Goal: Task Accomplishment & Management: Complete application form

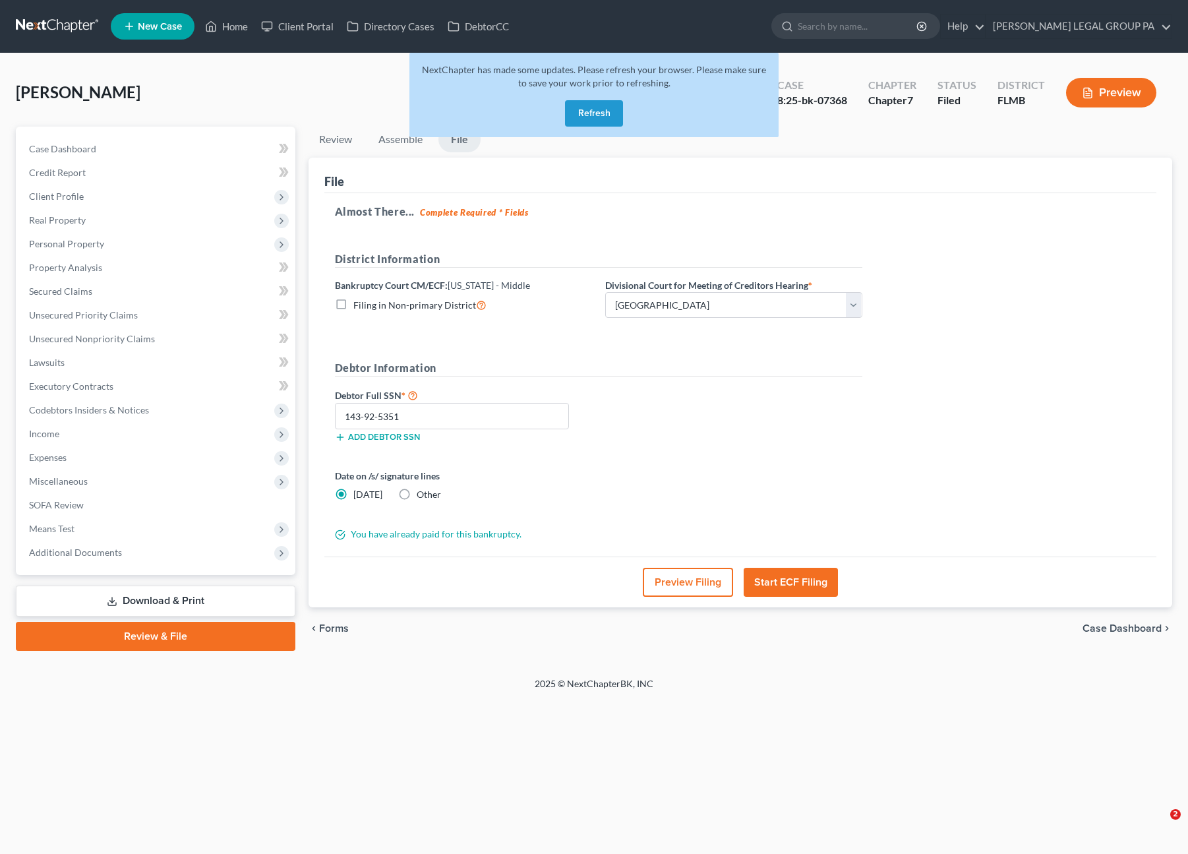
select select "3"
click at [604, 105] on button "Refresh" at bounding box center [594, 113] width 58 height 26
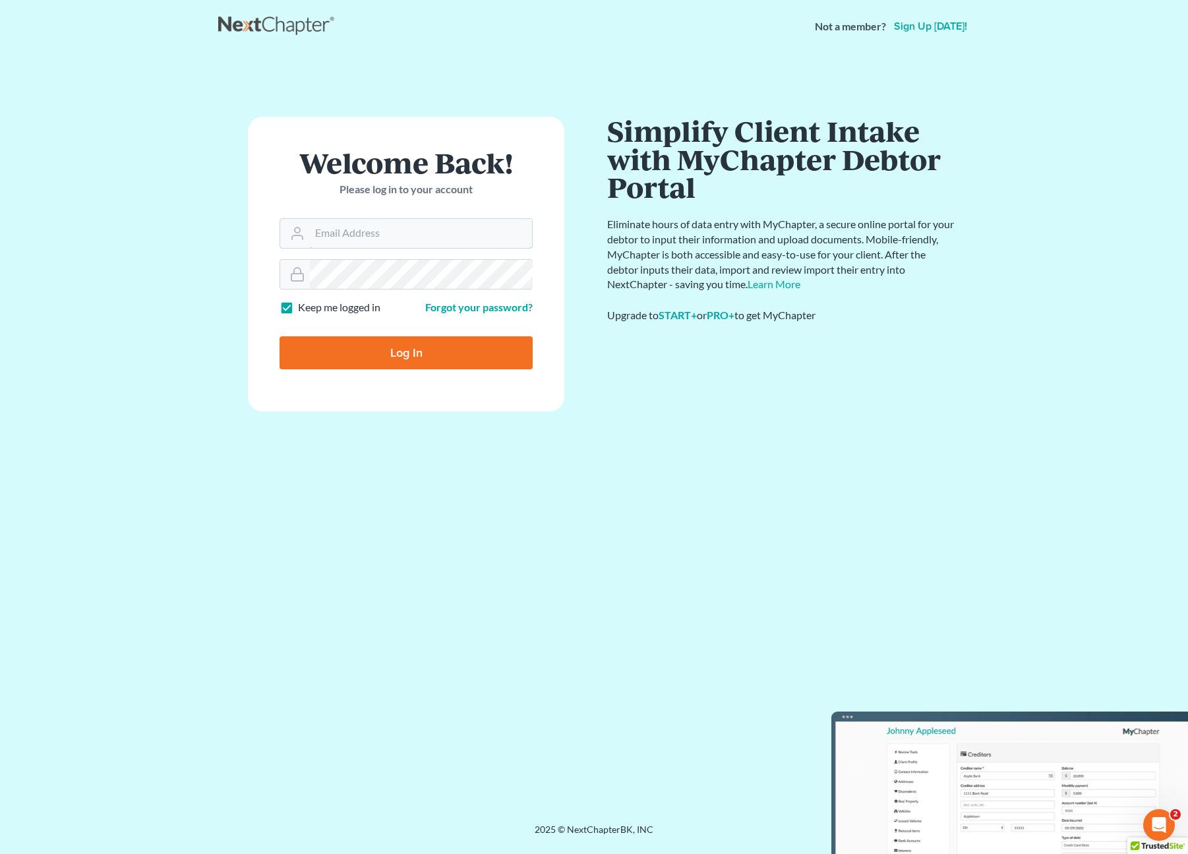
type input "Salvarado@wellerlegalgroup.com"
click at [429, 345] on input "Log In" at bounding box center [406, 352] width 253 height 33
type input "Thinking..."
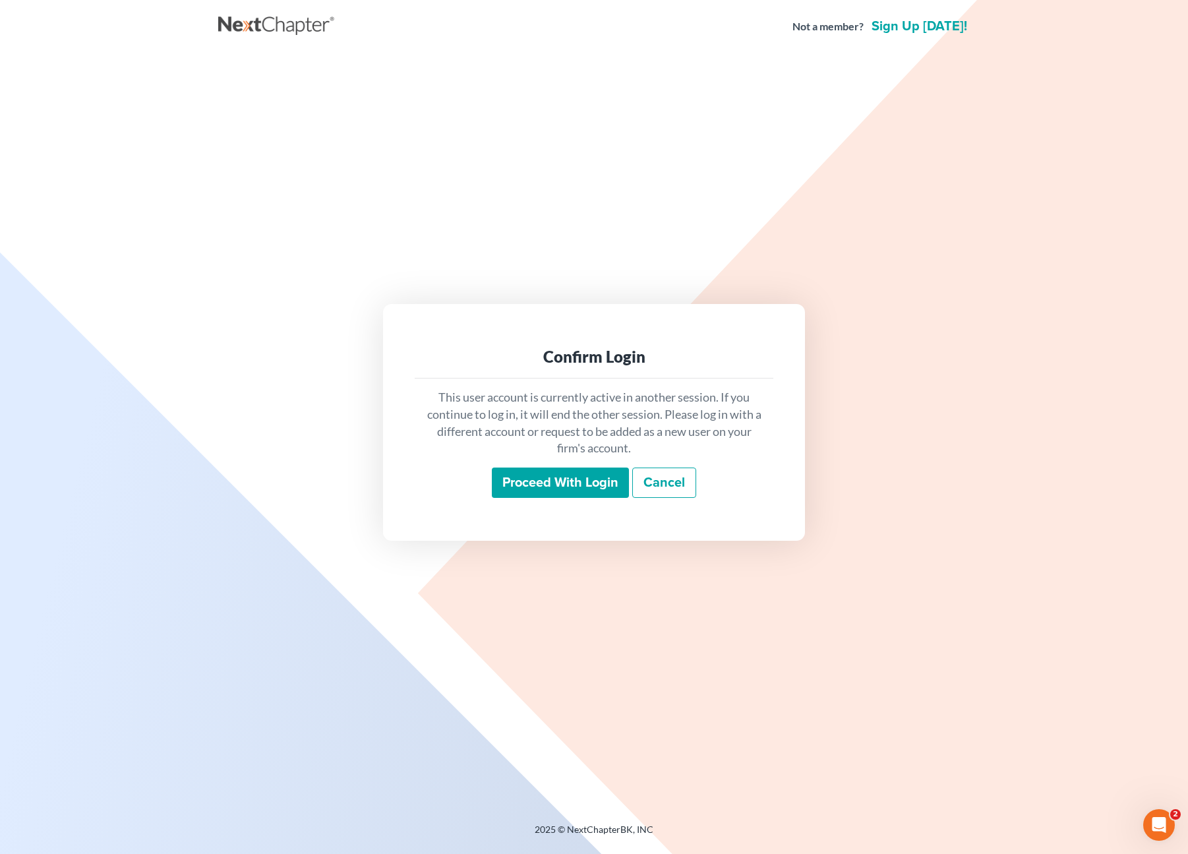
click at [566, 478] on input "Proceed with login" at bounding box center [560, 482] width 137 height 30
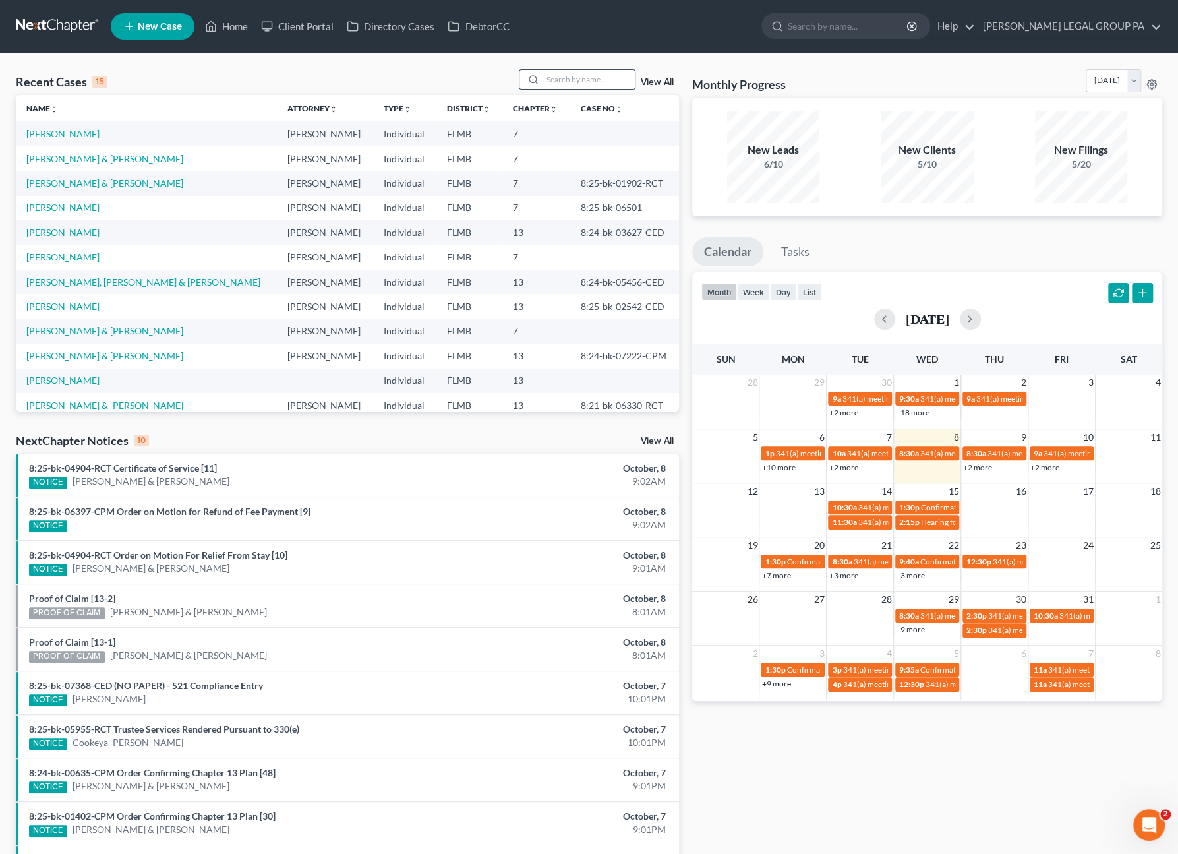
click at [539, 74] on icon at bounding box center [533, 79] width 11 height 11
click at [567, 76] on input "search" at bounding box center [589, 79] width 92 height 19
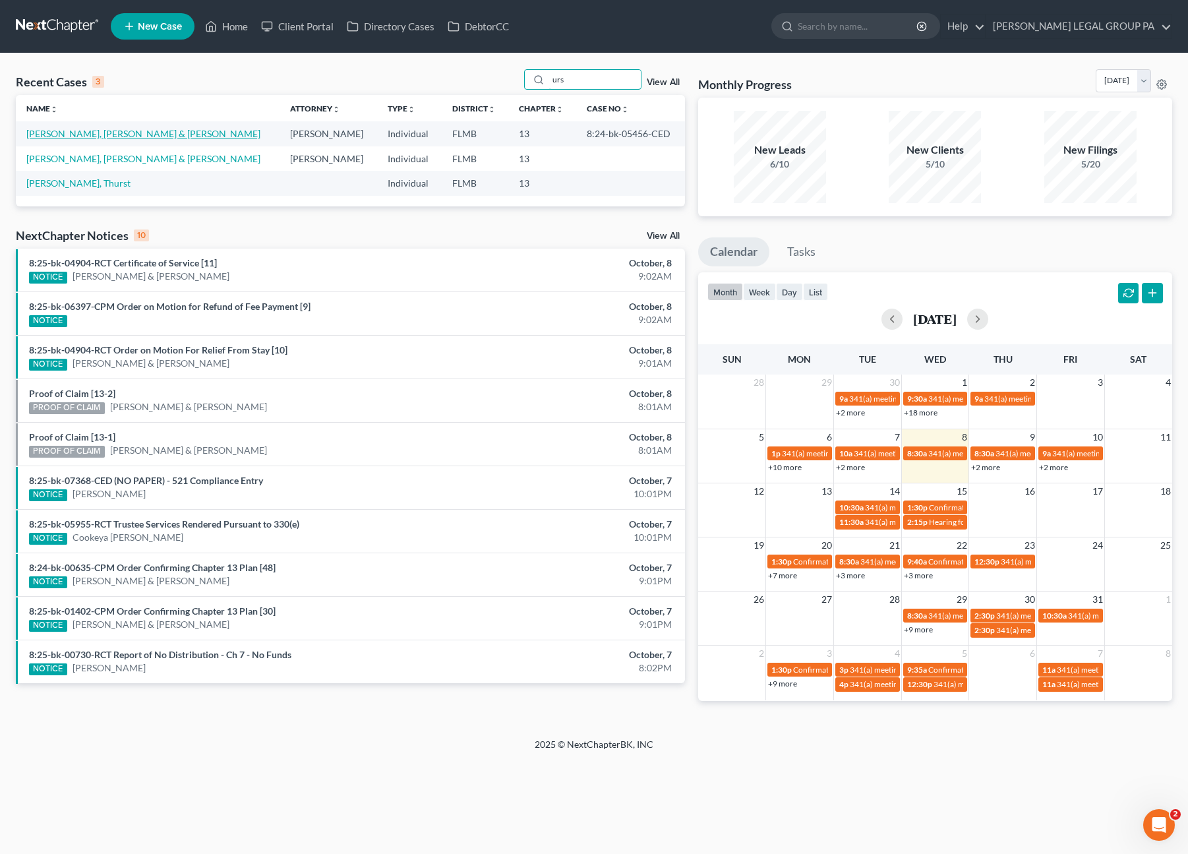
type input "urs"
click at [62, 135] on link "Urso Jr., Thomas & Urso, Deborah" at bounding box center [143, 133] width 234 height 11
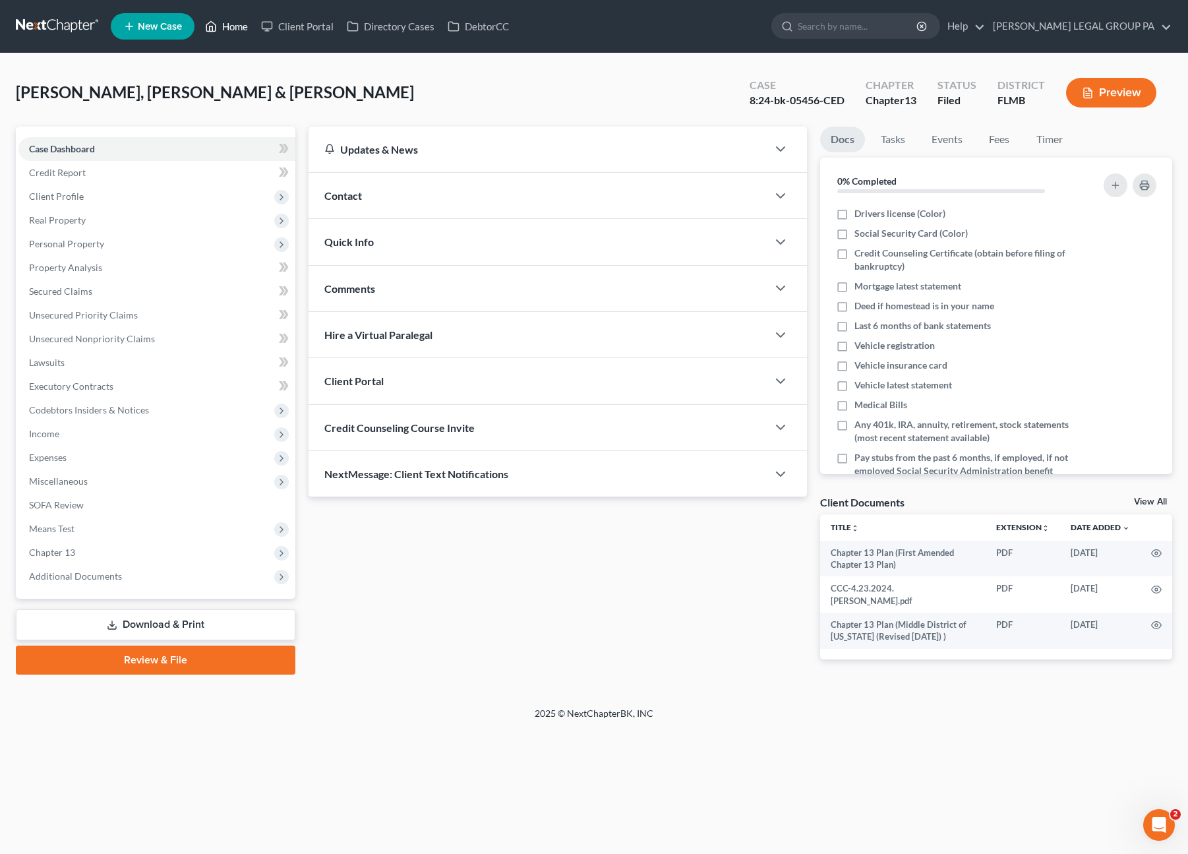
click at [229, 36] on link "Home" at bounding box center [226, 27] width 56 height 24
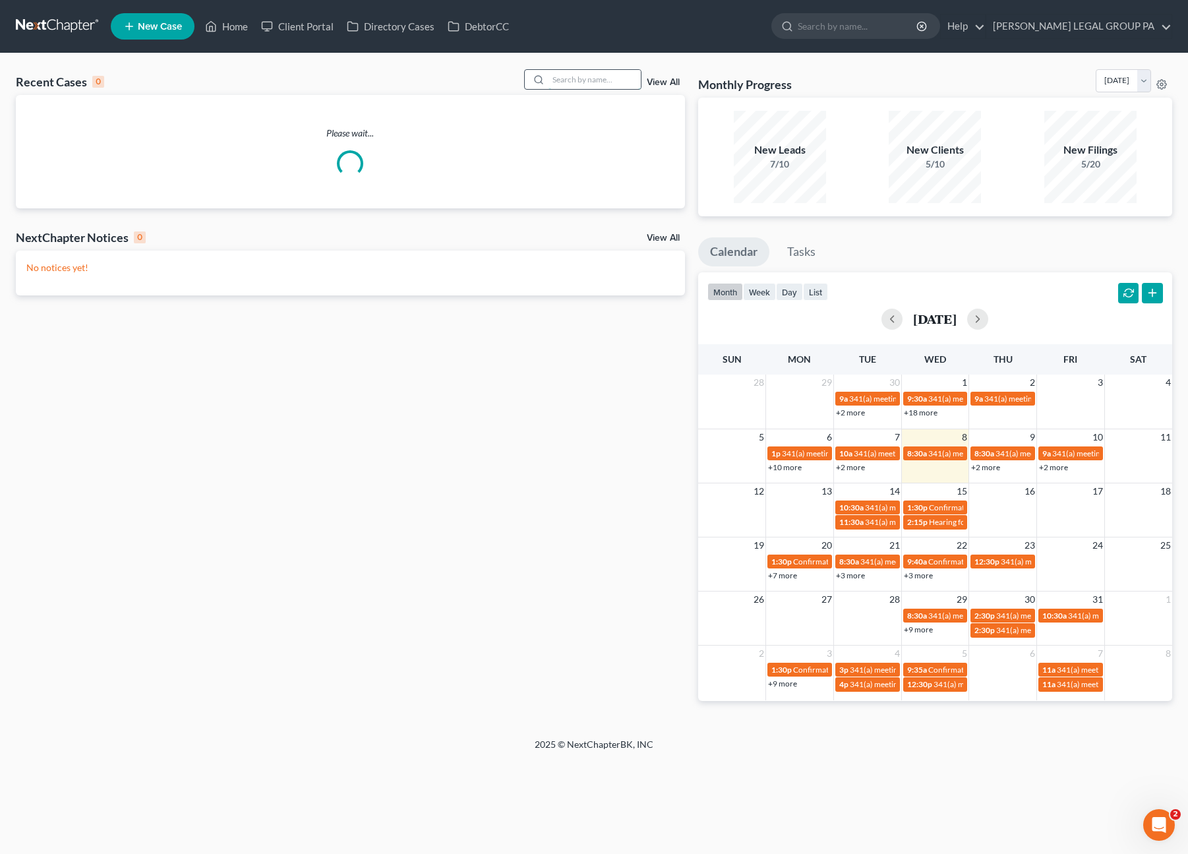
click at [584, 79] on input "search" at bounding box center [595, 79] width 92 height 19
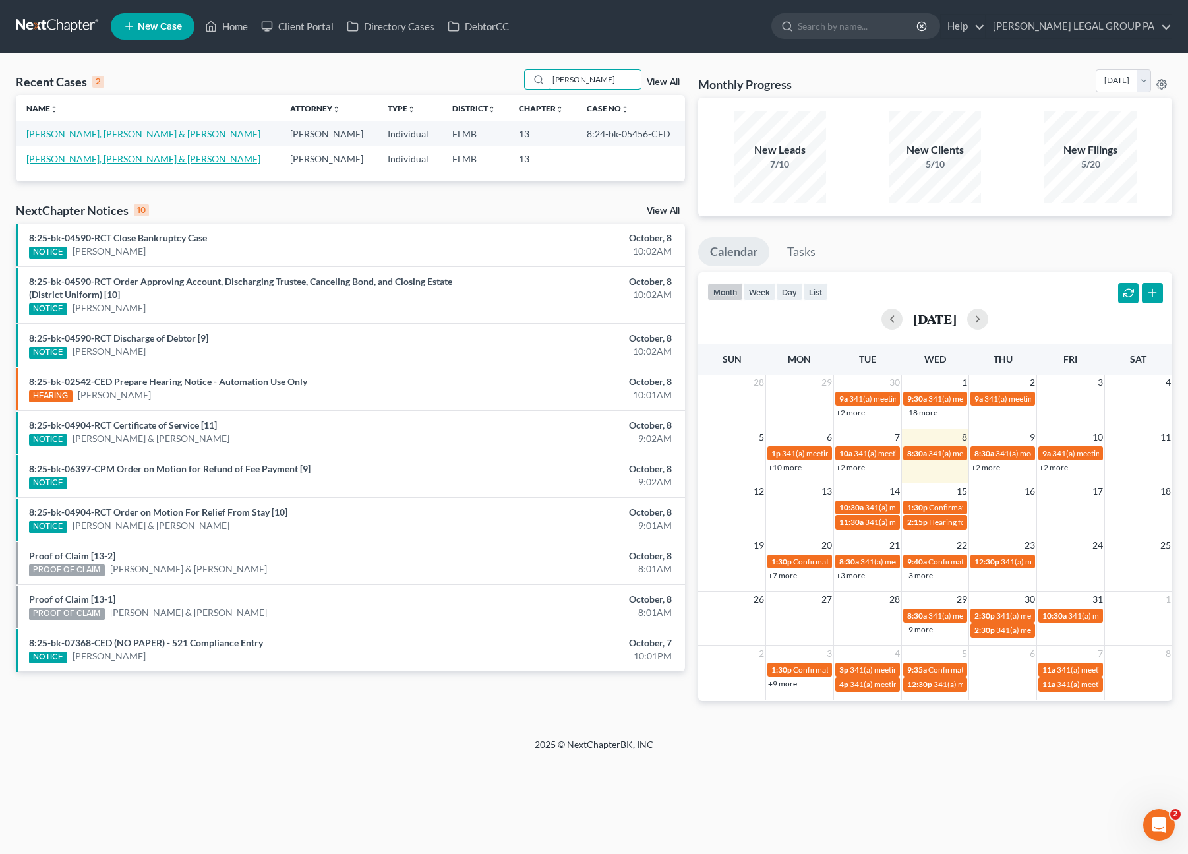
type input "urso"
click at [97, 159] on link "Urso Jr, Thomas & Urso, Deborah" at bounding box center [143, 158] width 234 height 11
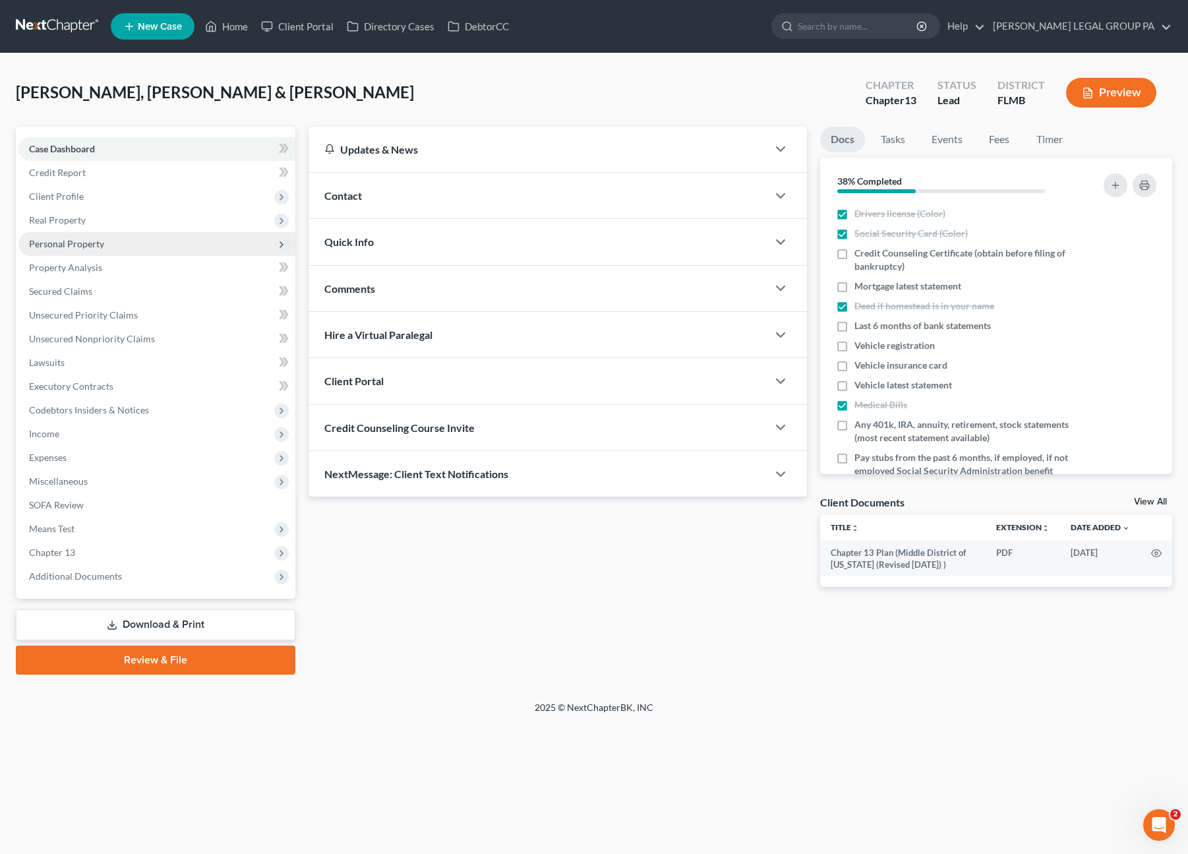
click at [77, 242] on span "Personal Property" at bounding box center [66, 243] width 75 height 11
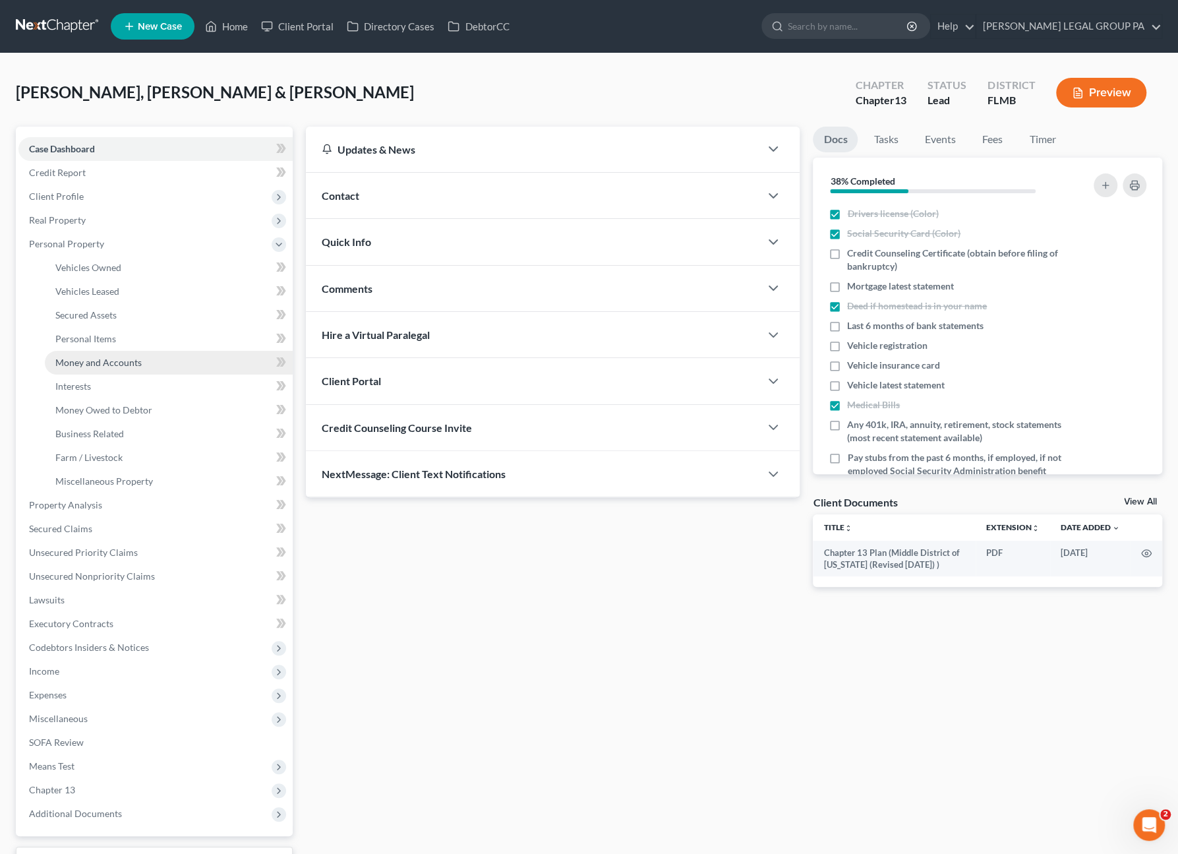
click at [86, 366] on span "Money and Accounts" at bounding box center [98, 362] width 86 height 11
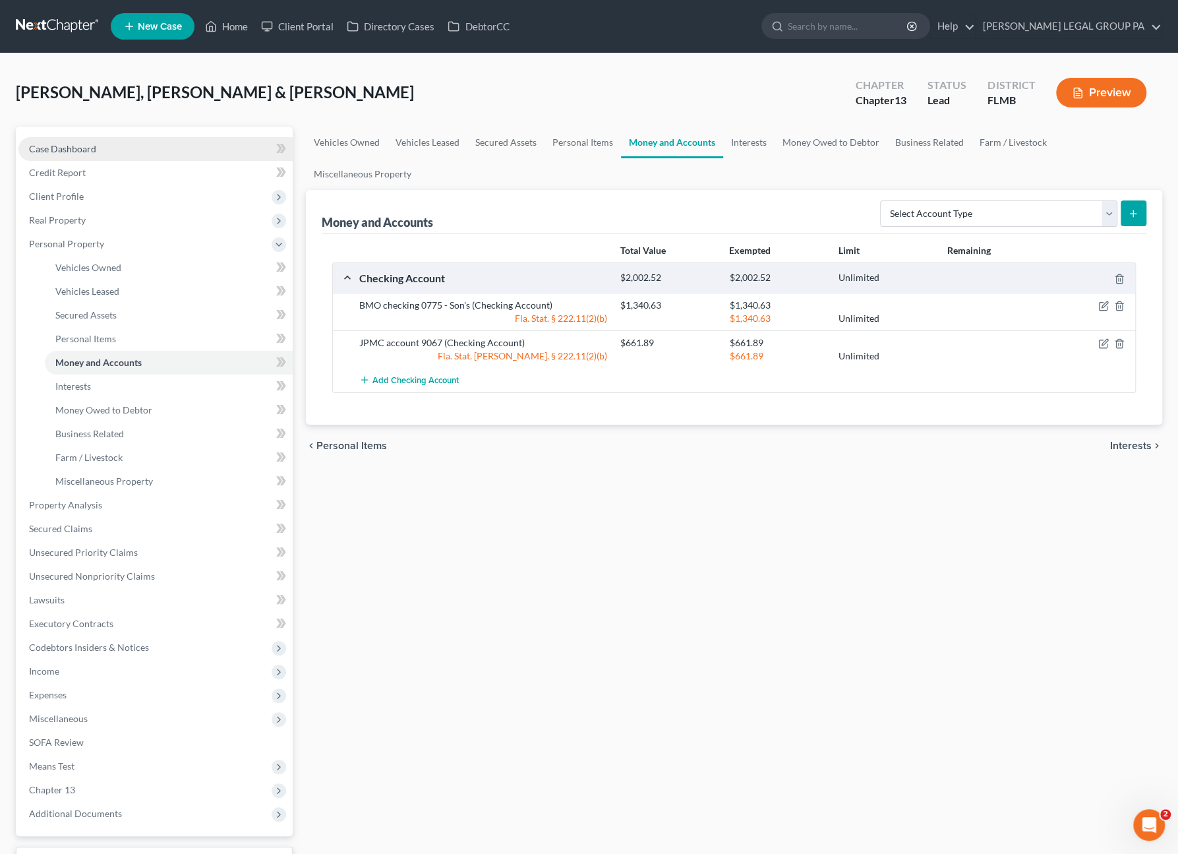
click at [88, 151] on span "Case Dashboard" at bounding box center [62, 148] width 67 height 11
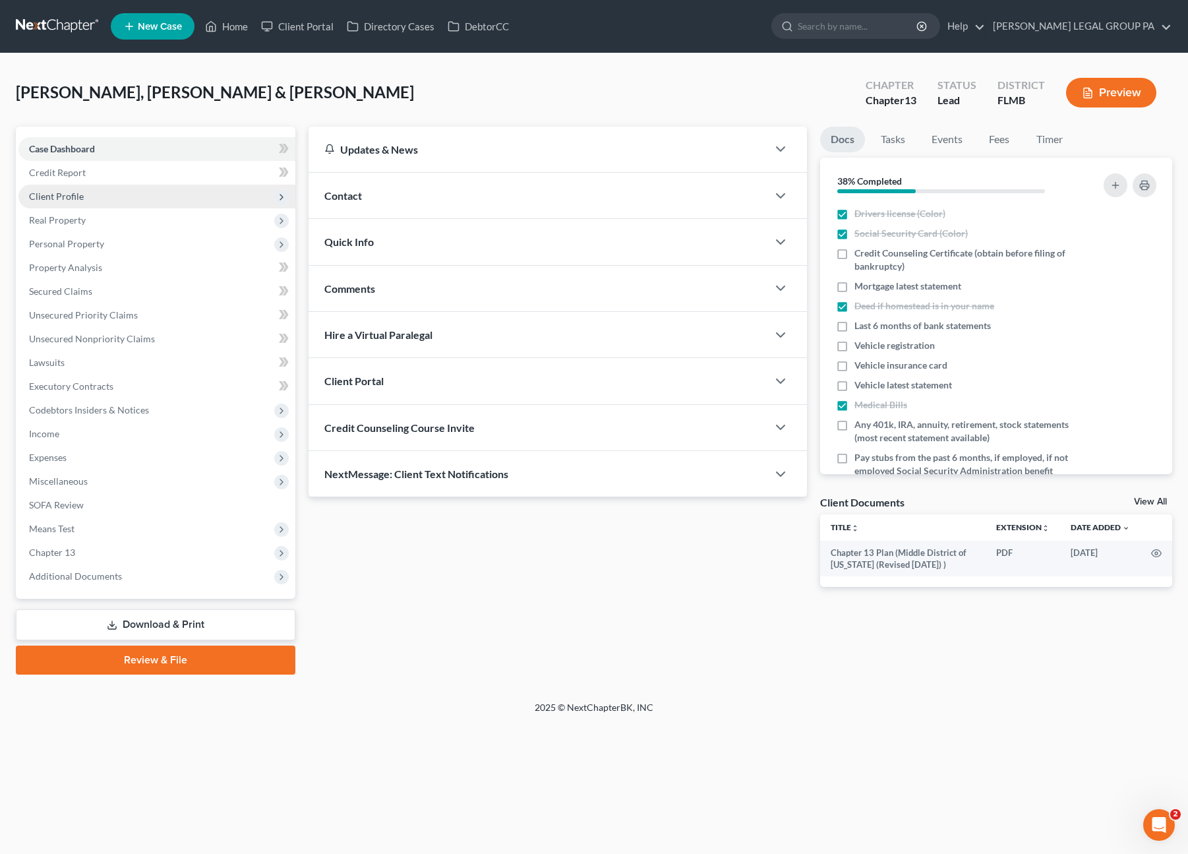
click at [57, 201] on span "Client Profile" at bounding box center [56, 196] width 55 height 11
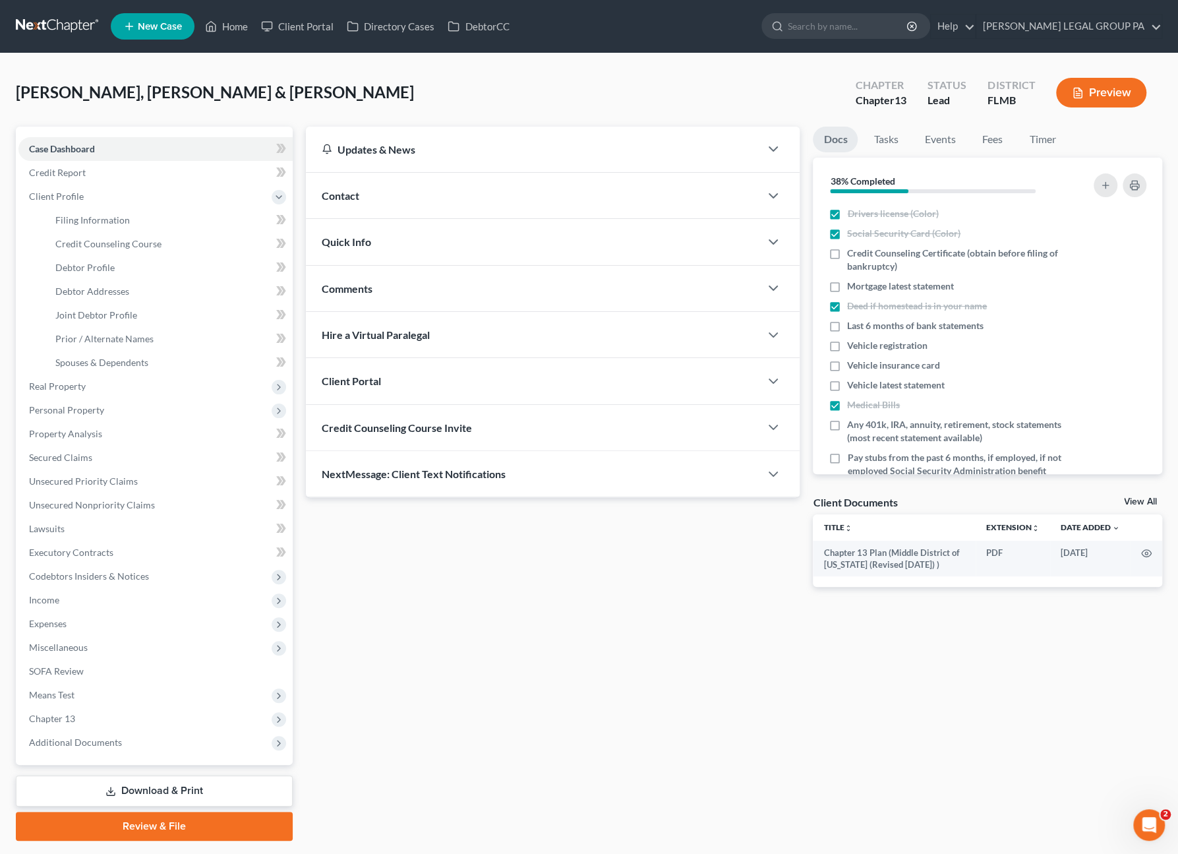
click at [282, 95] on div "Urso Jr, Thomas & Urso, Deborah Upgraded Chapter Chapter 13 Status Lead Distric…" at bounding box center [589, 97] width 1146 height 57
click at [324, 86] on div "Urso Jr, Thomas & Urso, Deborah Upgraded Chapter Chapter 13 Status Lead Distric…" at bounding box center [589, 97] width 1146 height 57
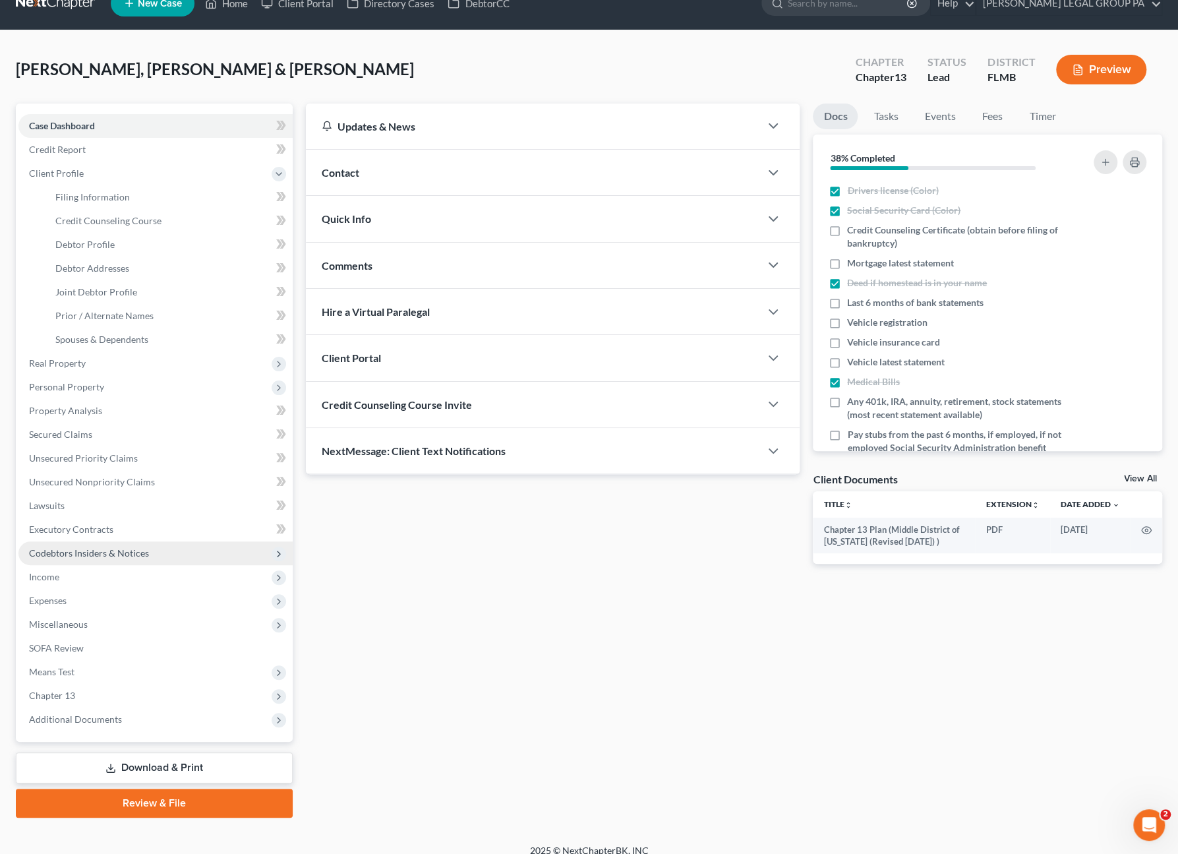
scroll to position [35, 0]
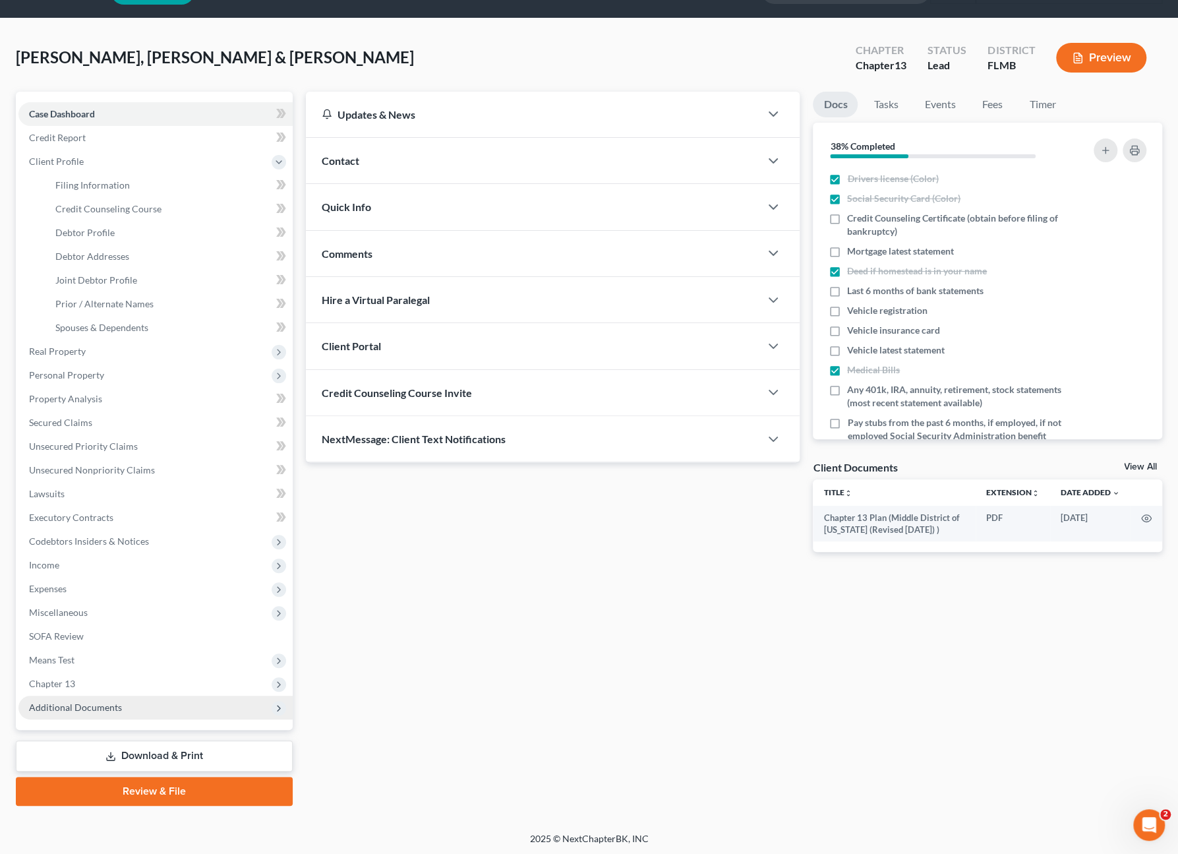
drag, startPoint x: 63, startPoint y: 709, endPoint x: 71, endPoint y: 713, distance: 8.0
click at [63, 709] on span "Additional Documents" at bounding box center [75, 706] width 93 height 11
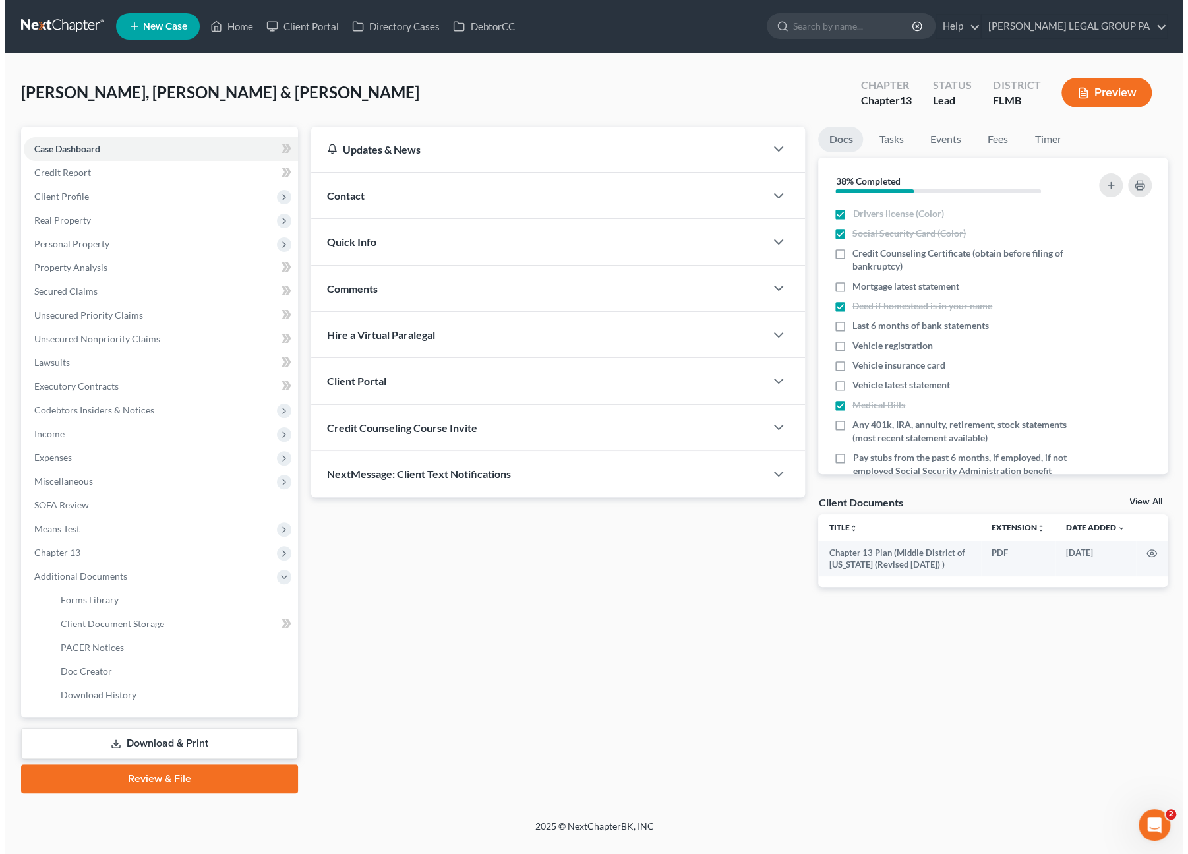
scroll to position [0, 0]
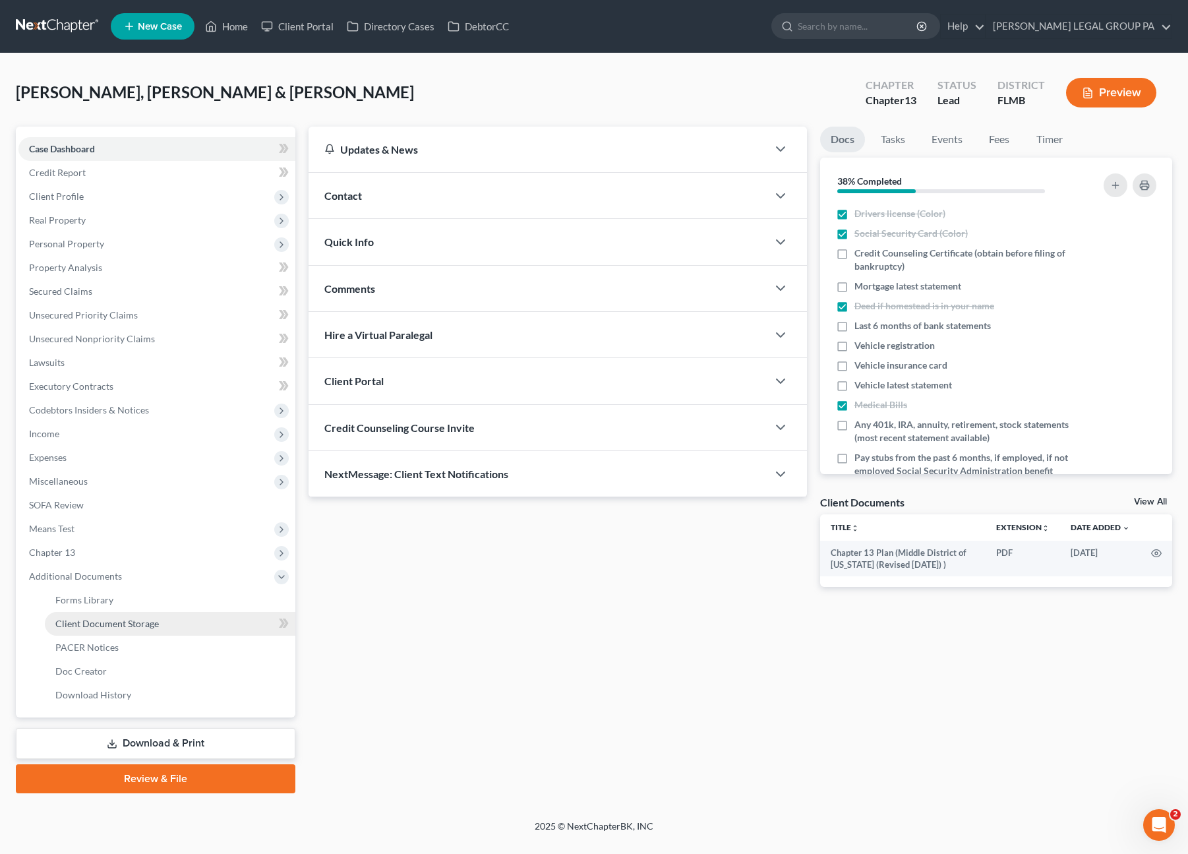
click at [99, 616] on link "Client Document Storage" at bounding box center [170, 624] width 251 height 24
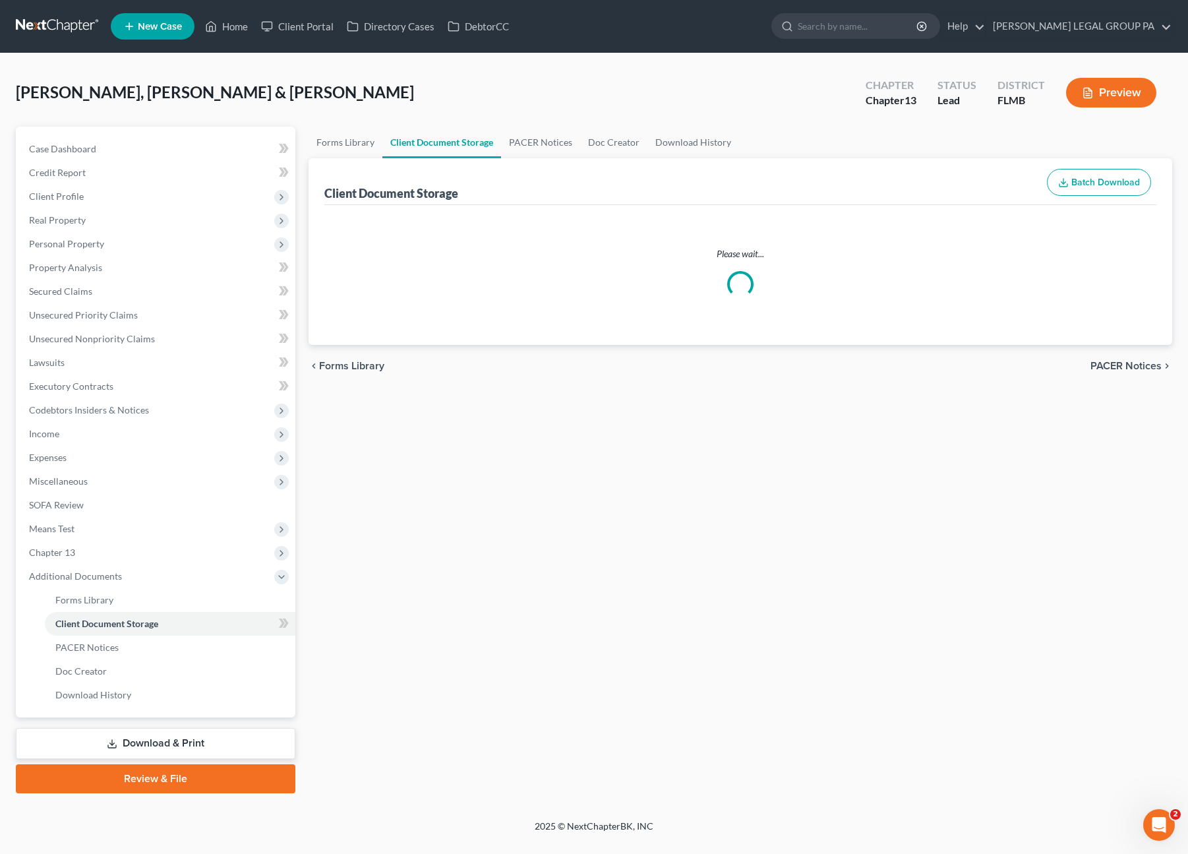
select select "12"
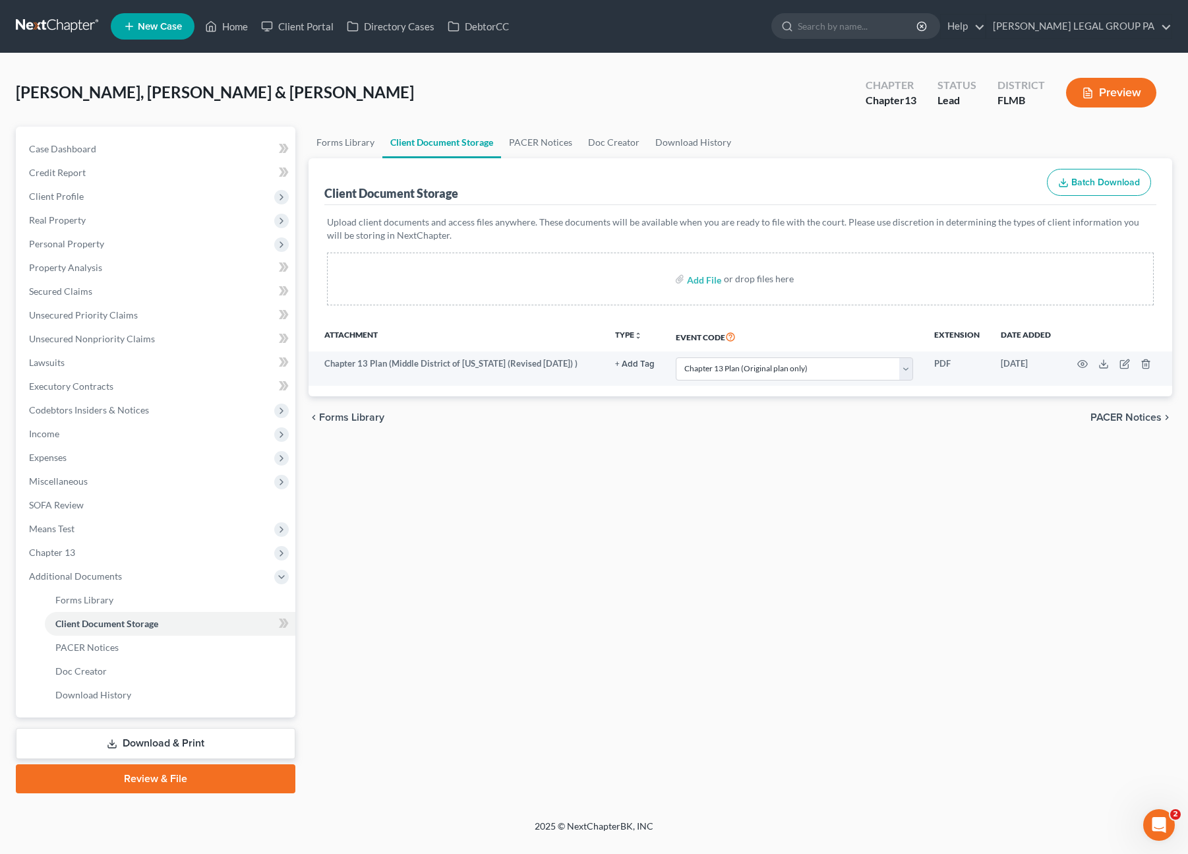
select select "12"
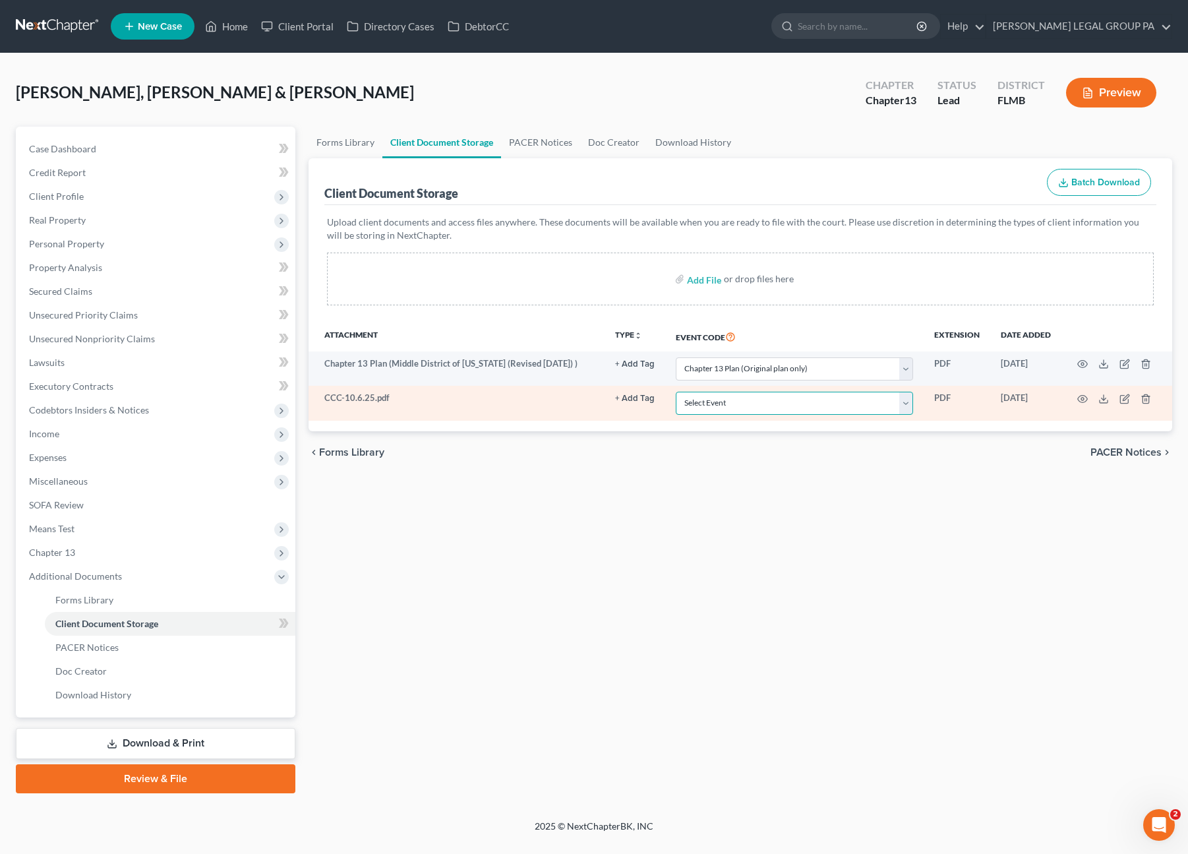
click at [747, 401] on select "Select Event 20 Largest Unsecured Creditors Amended Chapter 13 Plan Amended Cre…" at bounding box center [794, 403] width 237 height 23
select select "9"
click at [677, 392] on select "Select Event 20 Largest Unsecured Creditors Amended Chapter 13 Plan Amended Cre…" at bounding box center [794, 403] width 237 height 23
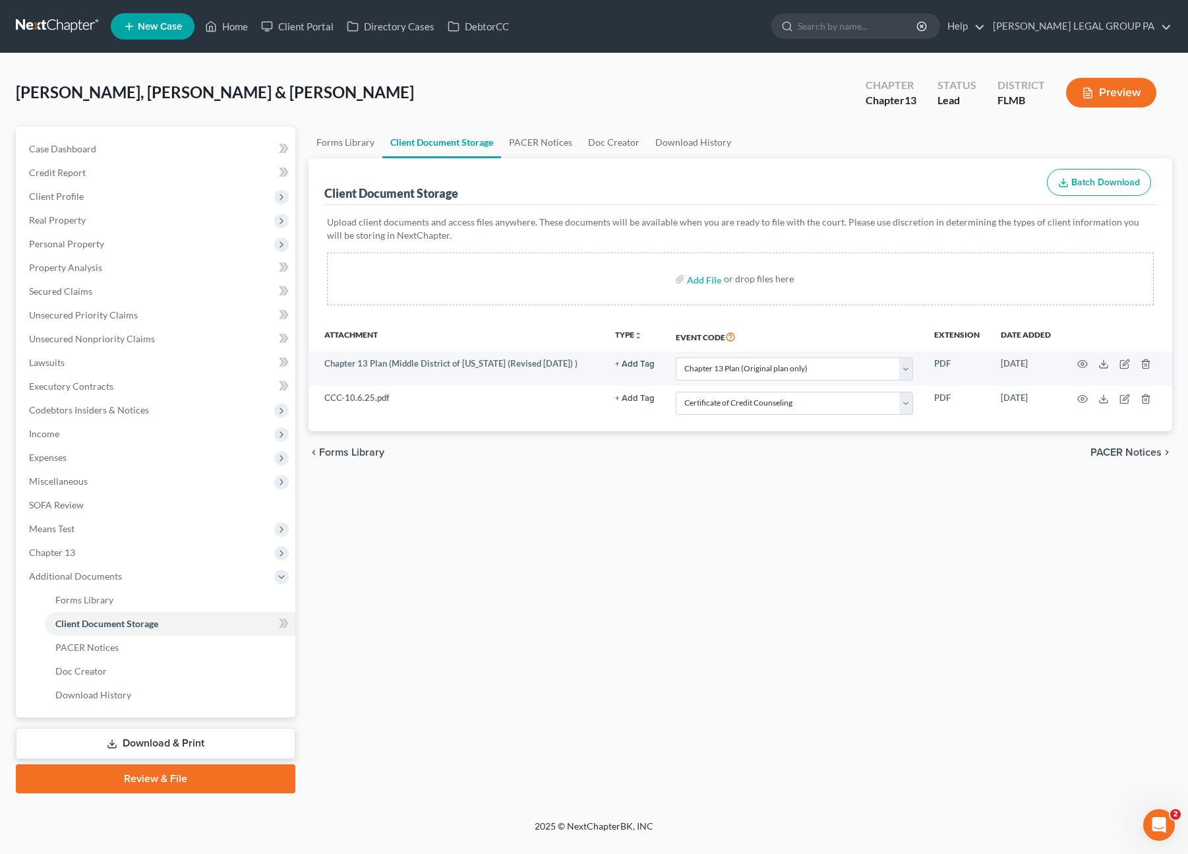
click at [643, 495] on div "Forms Library Client Document Storage PACER Notices Doc Creator Download Histor…" at bounding box center [740, 460] width 877 height 667
drag, startPoint x: 105, startPoint y: 148, endPoint x: 152, endPoint y: 544, distance: 398.4
click at [105, 148] on link "Case Dashboard" at bounding box center [156, 149] width 277 height 24
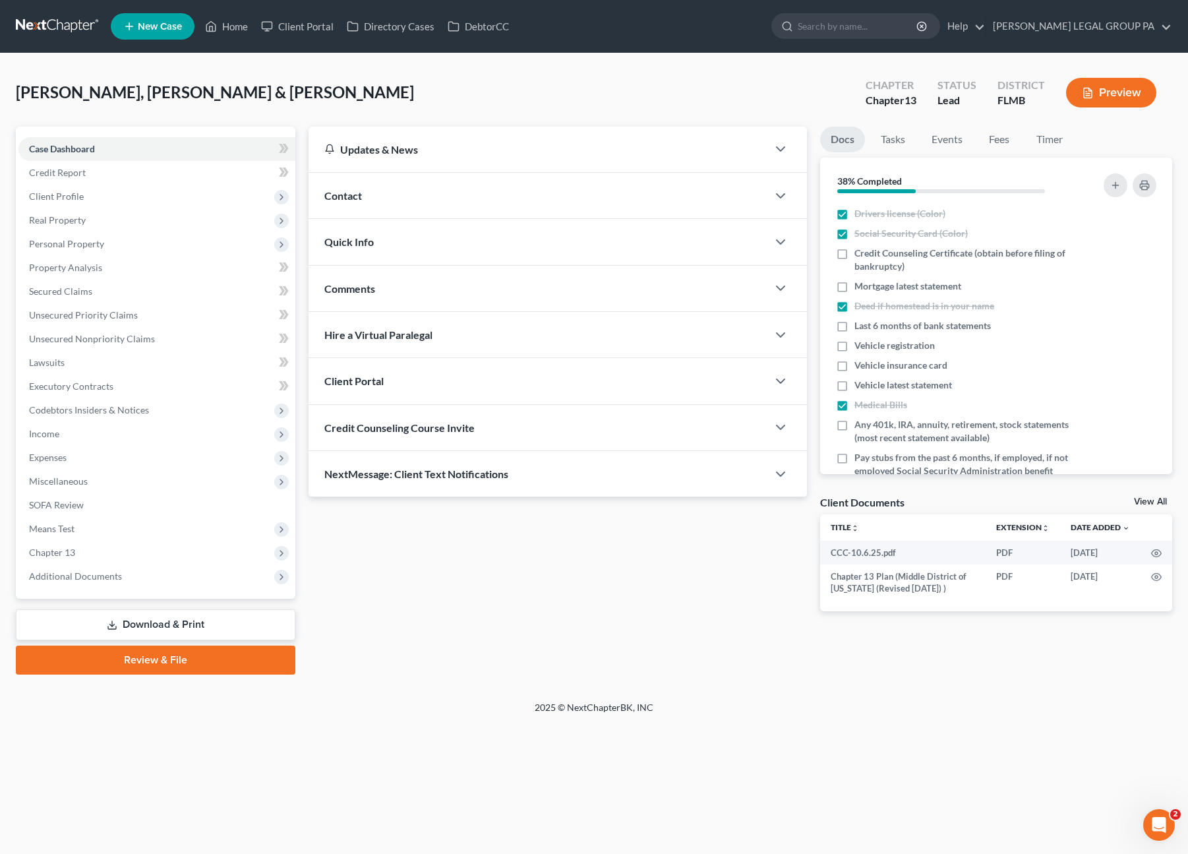
click at [157, 622] on link "Download & Print" at bounding box center [156, 624] width 280 height 31
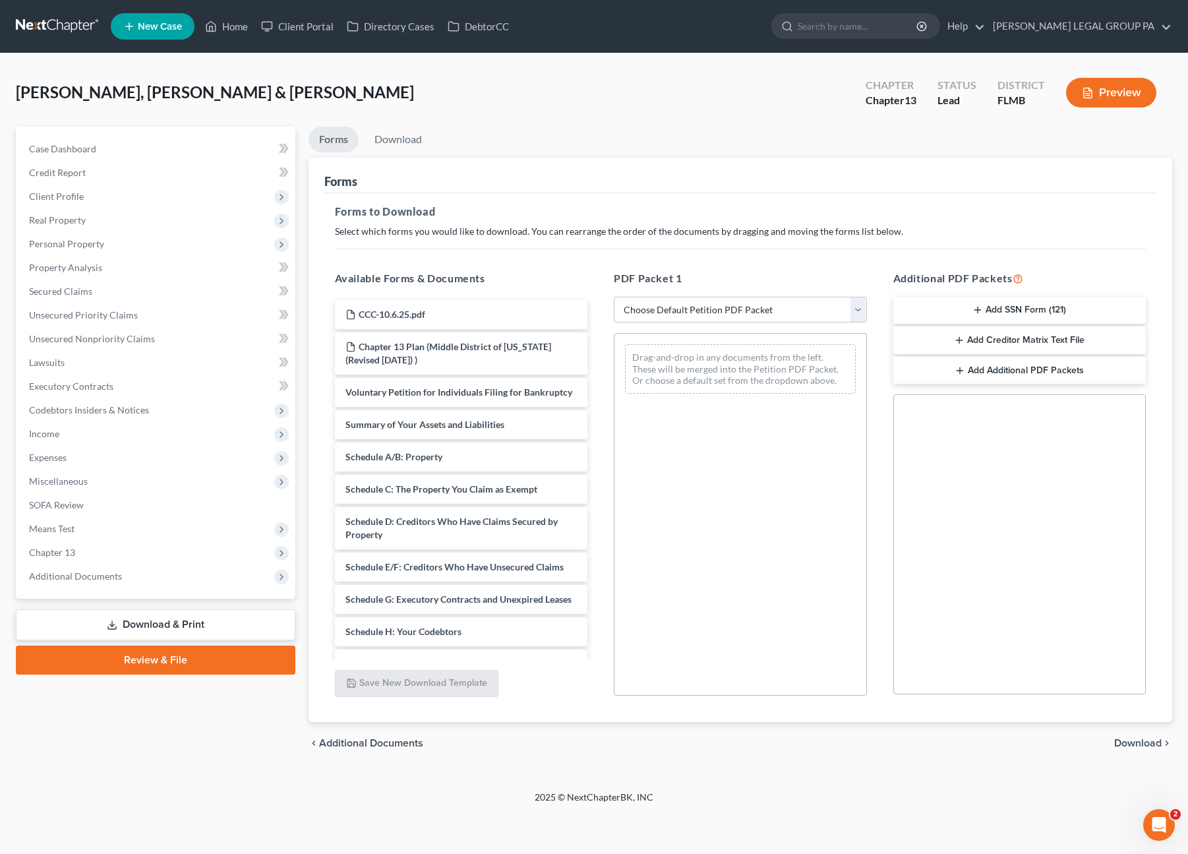
click at [672, 293] on div "PDF Packet 1 Choose Default Petition PDF Packet Complete Bankruptcy Petition (a…" at bounding box center [741, 483] width 280 height 447
click at [679, 316] on select "Choose Default Petition PDF Packet Complete Bankruptcy Petition (all forms and …" at bounding box center [740, 310] width 253 height 26
select select "0"
click at [614, 297] on select "Choose Default Petition PDF Packet Complete Bankruptcy Petition (all forms and …" at bounding box center [740, 310] width 253 height 26
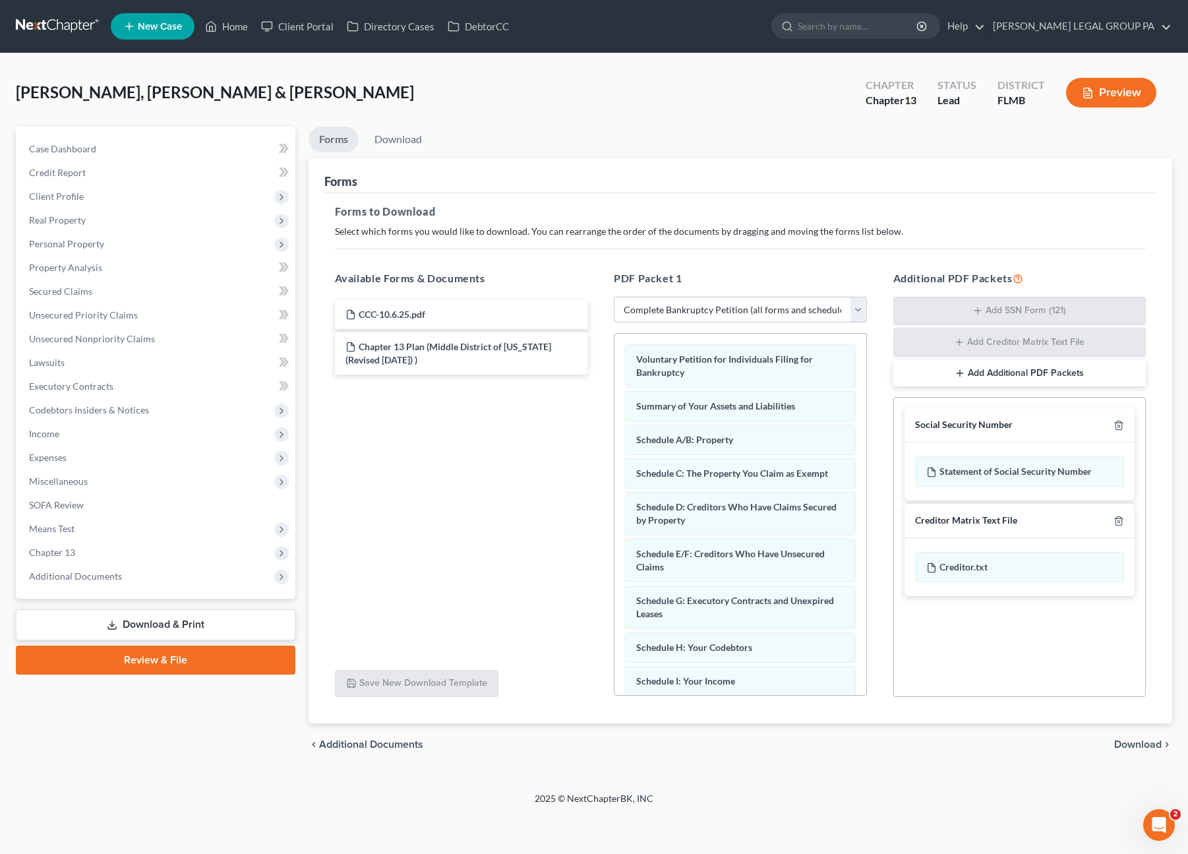
click at [148, 663] on link "Review & File" at bounding box center [156, 659] width 280 height 29
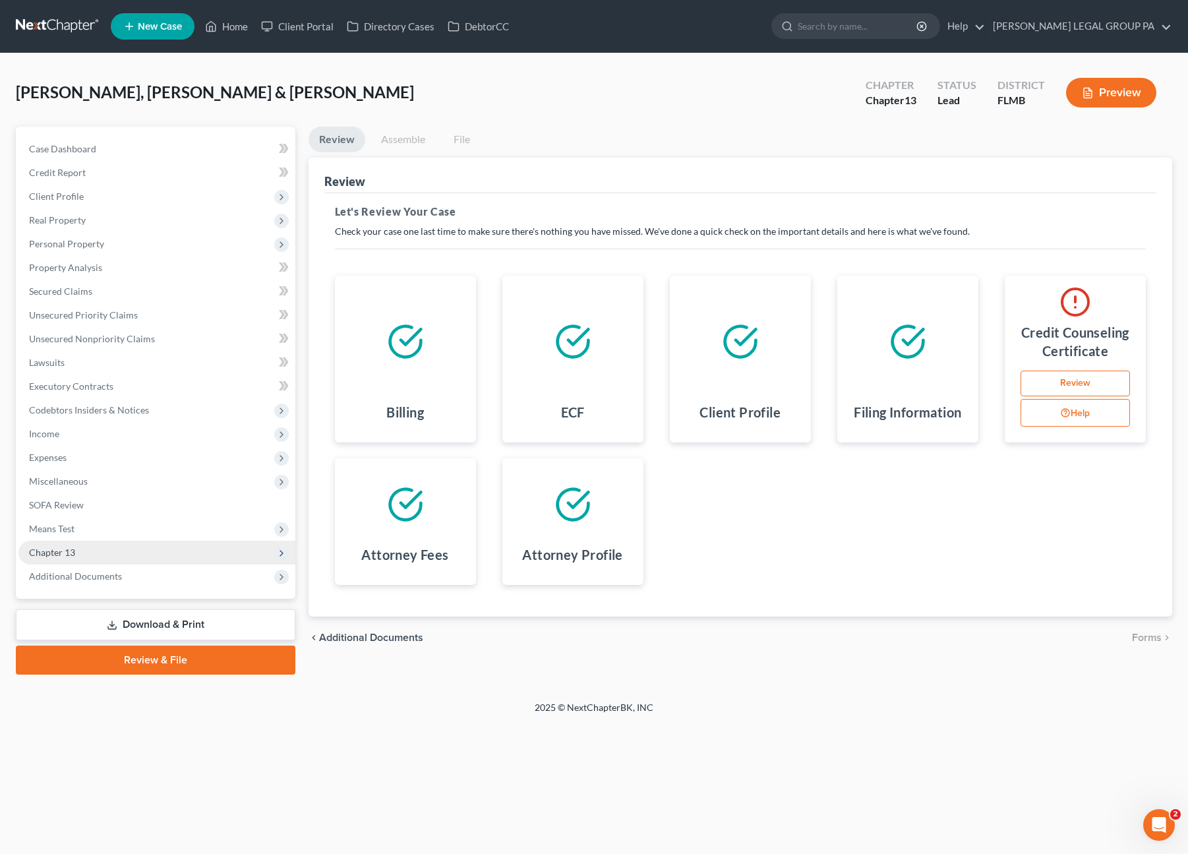
click at [63, 558] on span "Chapter 13" at bounding box center [156, 553] width 277 height 24
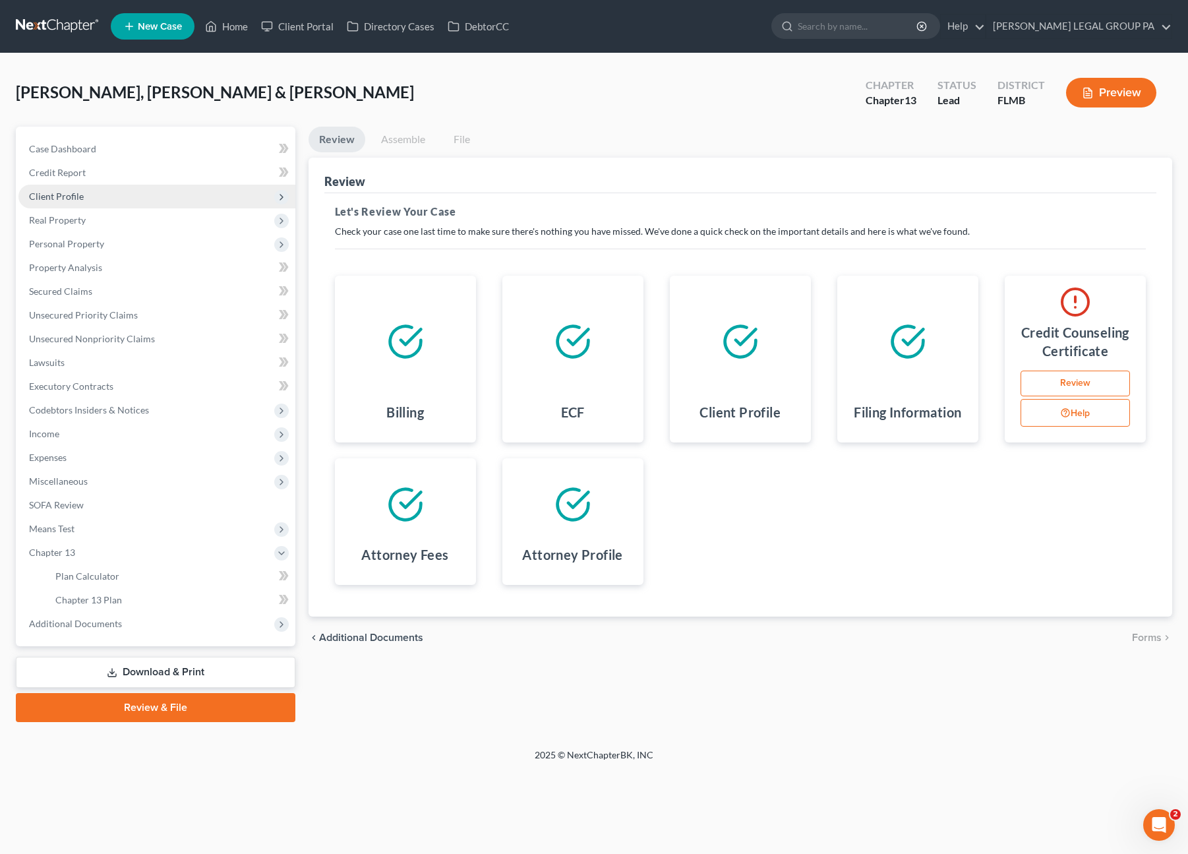
click at [65, 193] on span "Client Profile" at bounding box center [56, 196] width 55 height 11
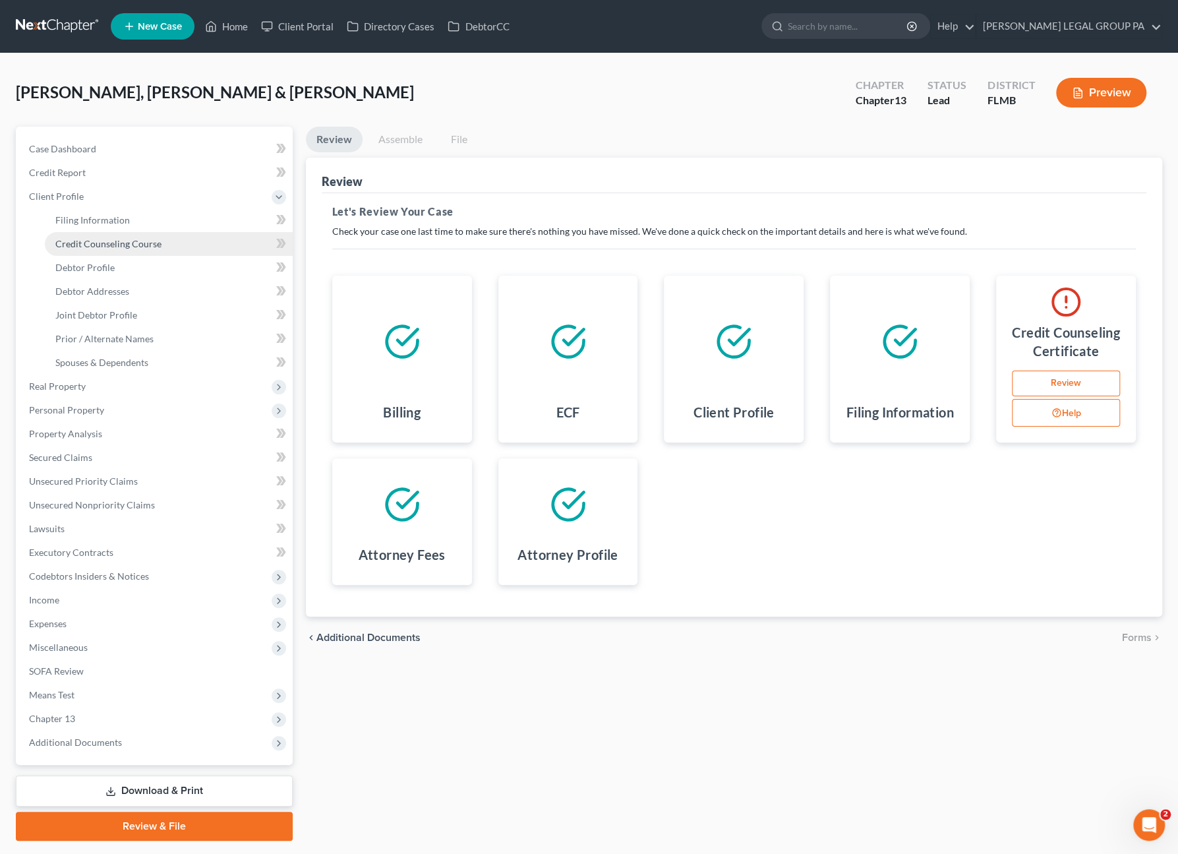
click at [98, 243] on span "Credit Counseling Course" at bounding box center [108, 243] width 106 height 11
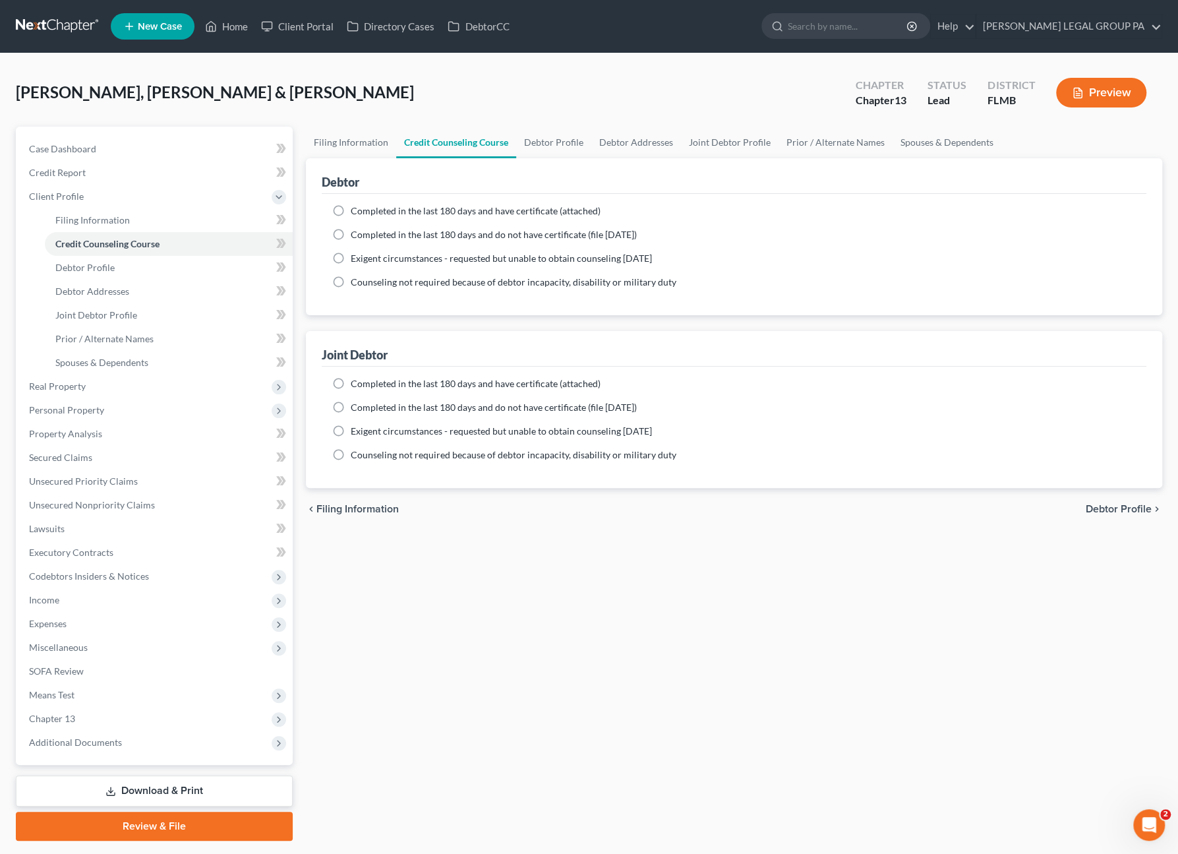
click at [361, 208] on span "Completed in the last 180 days and have certificate (attached)" at bounding box center [476, 210] width 250 height 11
click at [361, 208] on input "Completed in the last 180 days and have certificate (attached)" at bounding box center [360, 208] width 9 height 9
radio input "true"
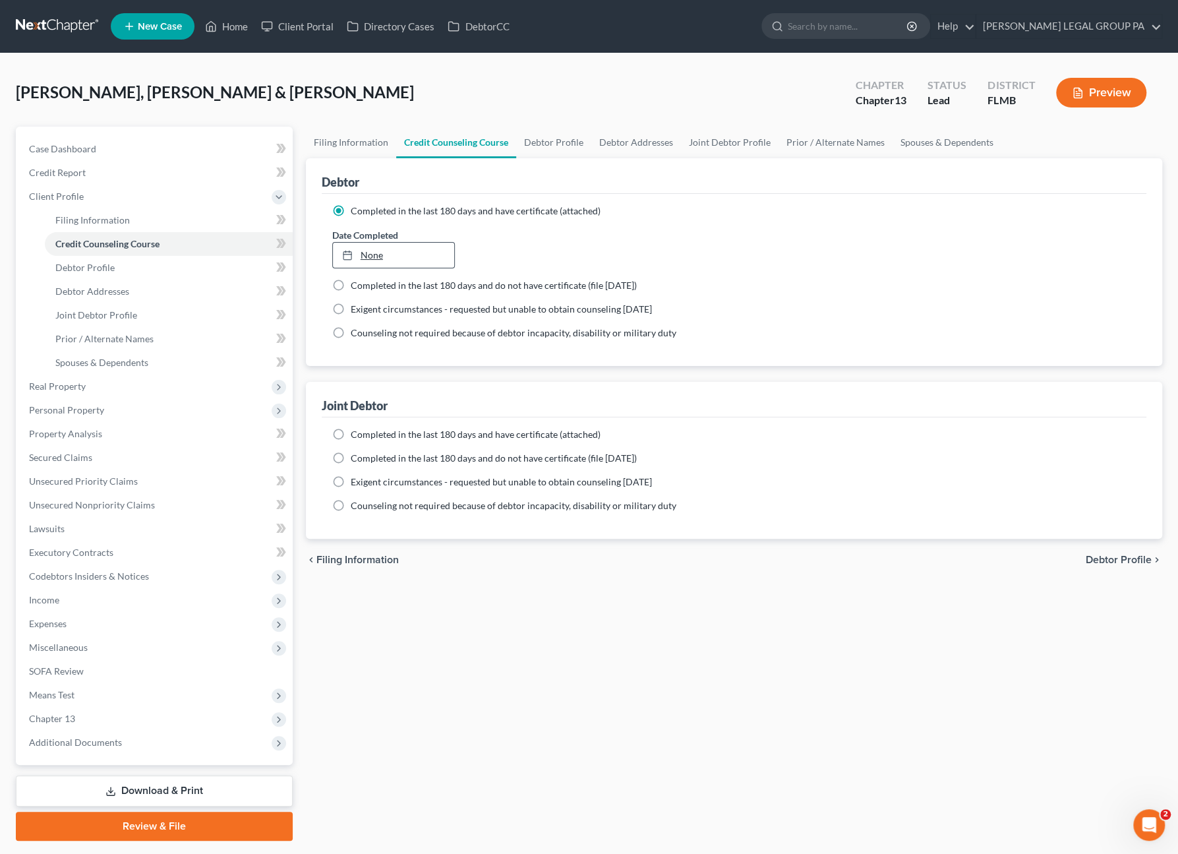
click at [382, 254] on link "None" at bounding box center [394, 255] width 122 height 25
click at [351, 431] on label "Completed in the last 180 days and have certificate (attached)" at bounding box center [476, 434] width 250 height 13
click at [356, 431] on input "Completed in the last 180 days and have certificate (attached)" at bounding box center [360, 432] width 9 height 9
radio input "true"
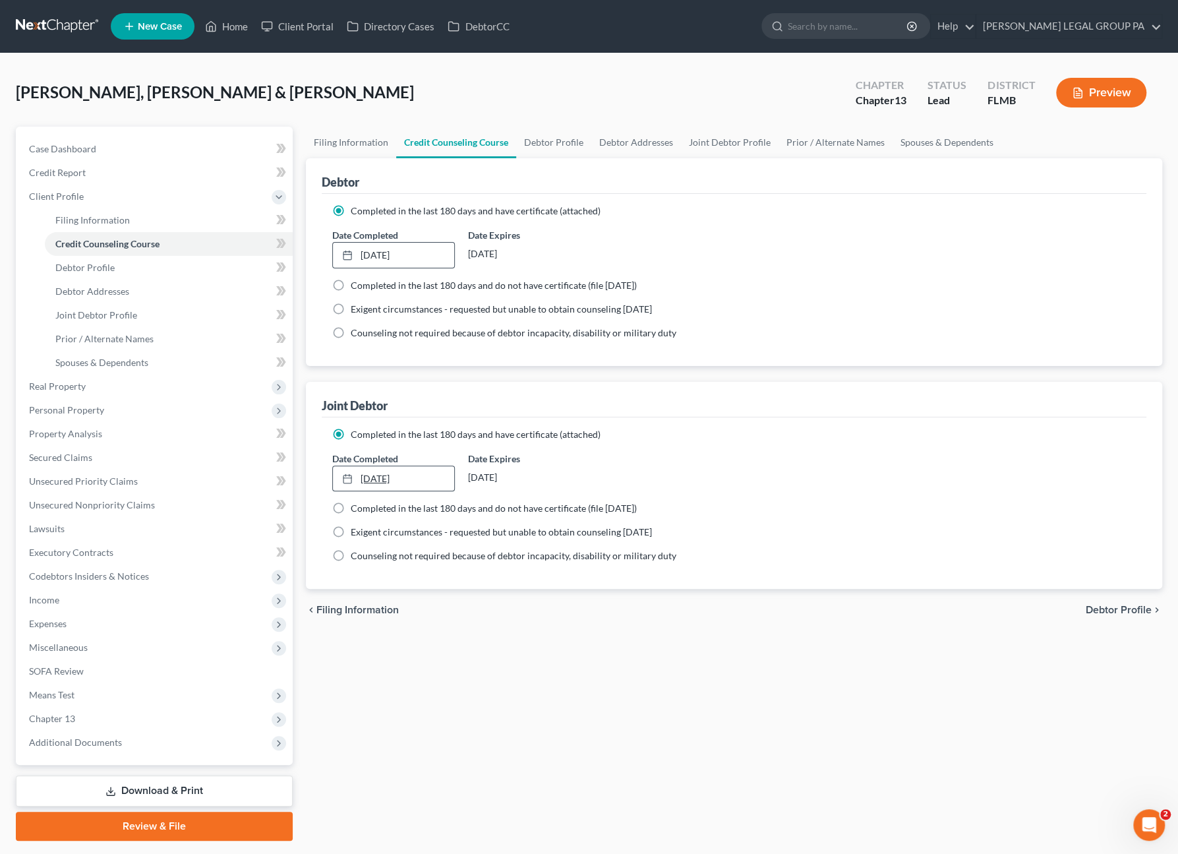
click at [353, 477] on div at bounding box center [351, 478] width 18 height 11
click at [79, 153] on span "Case Dashboard" at bounding box center [62, 148] width 67 height 11
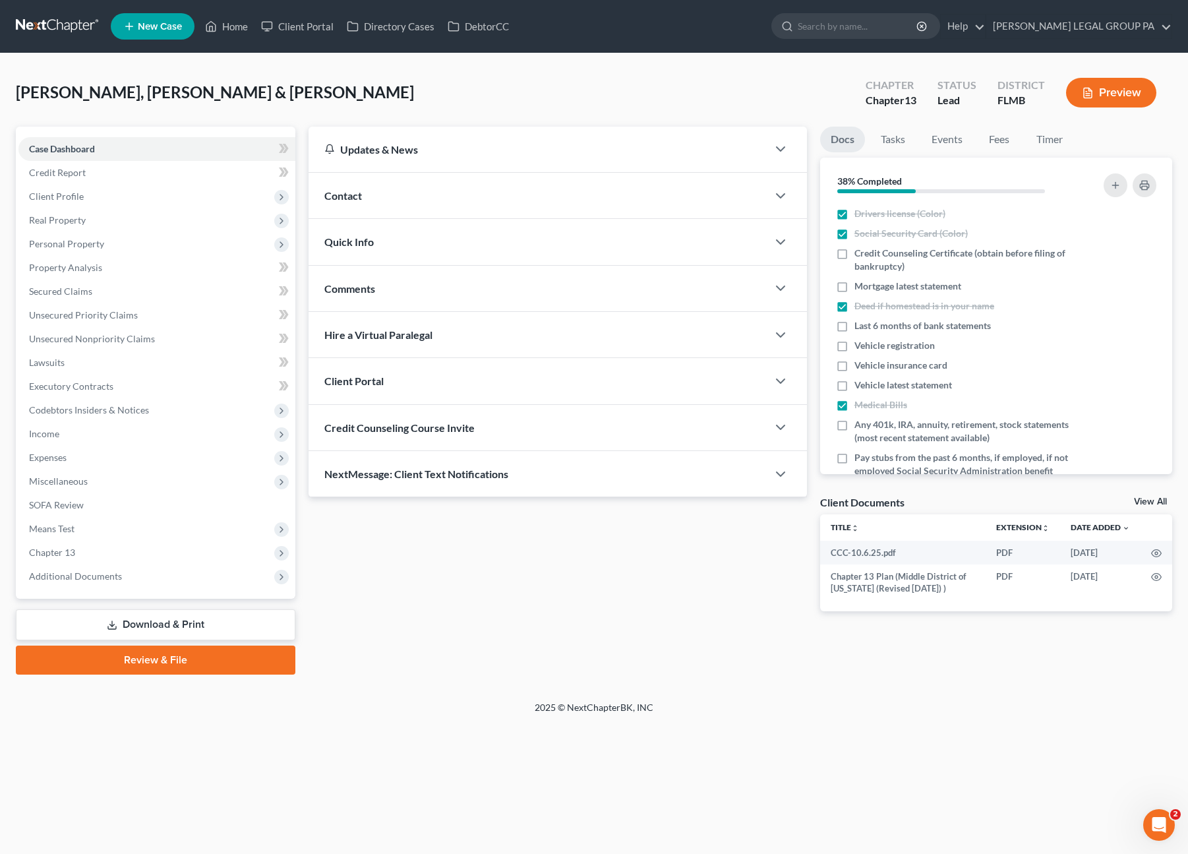
click at [140, 657] on link "Review & File" at bounding box center [156, 659] width 280 height 29
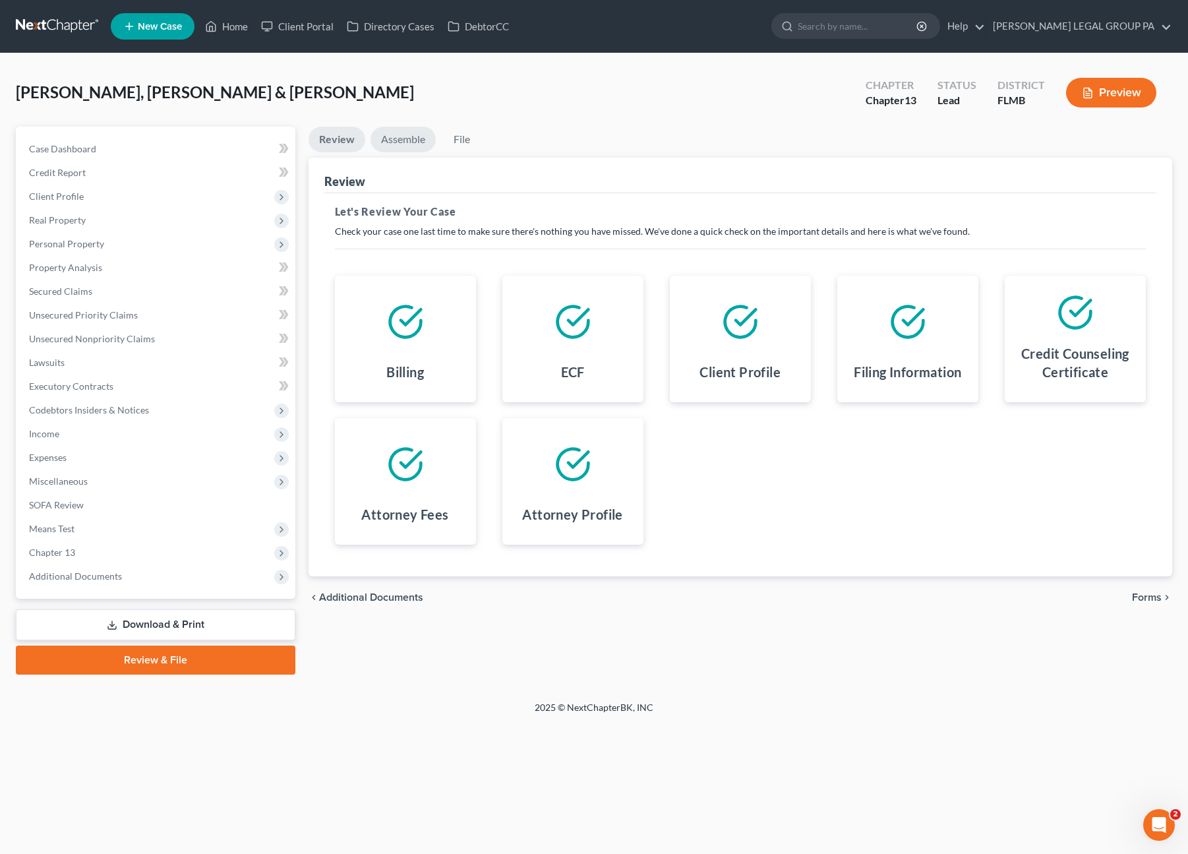
click at [387, 136] on link "Assemble" at bounding box center [403, 140] width 65 height 26
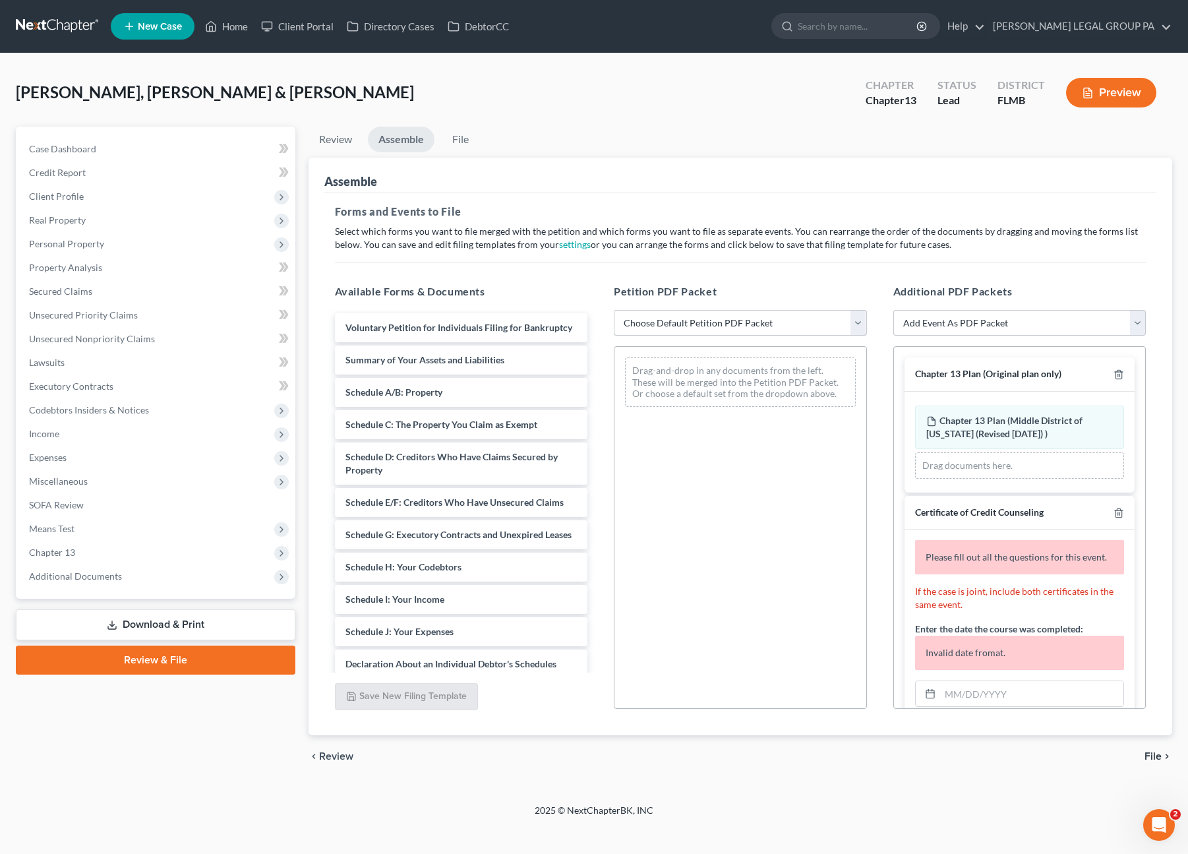
click at [705, 317] on select "Choose Default Petition PDF Packet Complete Bankruptcy Petition (all forms and …" at bounding box center [740, 323] width 253 height 26
select select "0"
click at [614, 310] on select "Choose Default Petition PDF Packet Complete Bankruptcy Petition (all forms and …" at bounding box center [740, 323] width 253 height 26
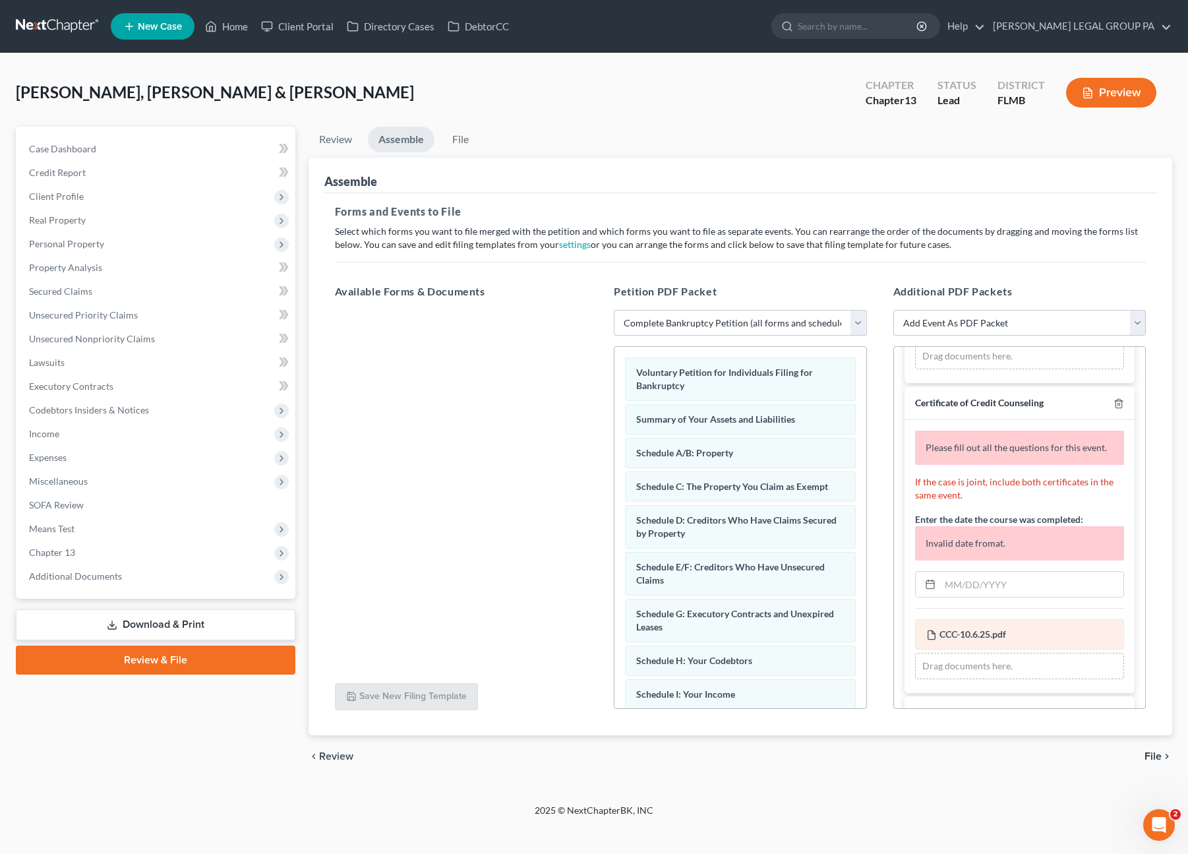
scroll to position [204, 0]
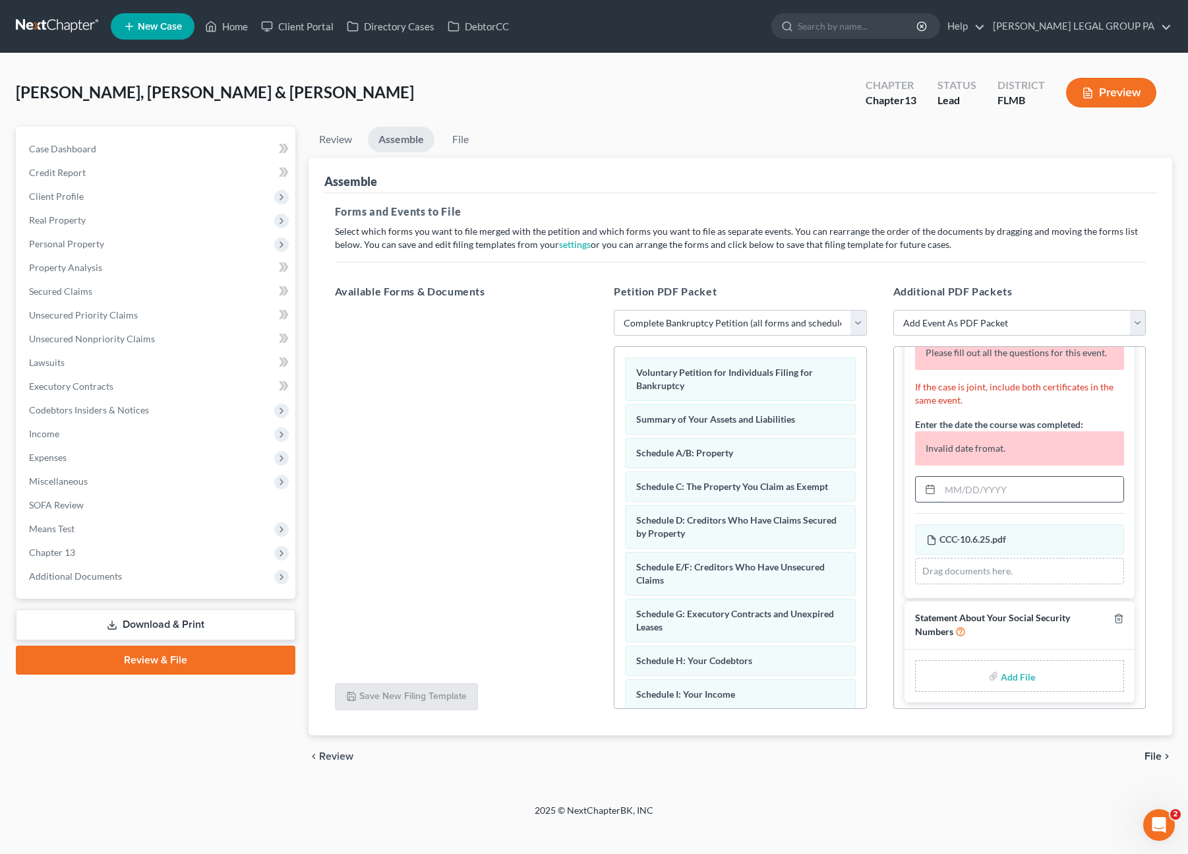
click at [982, 487] on input "text" at bounding box center [1032, 489] width 184 height 25
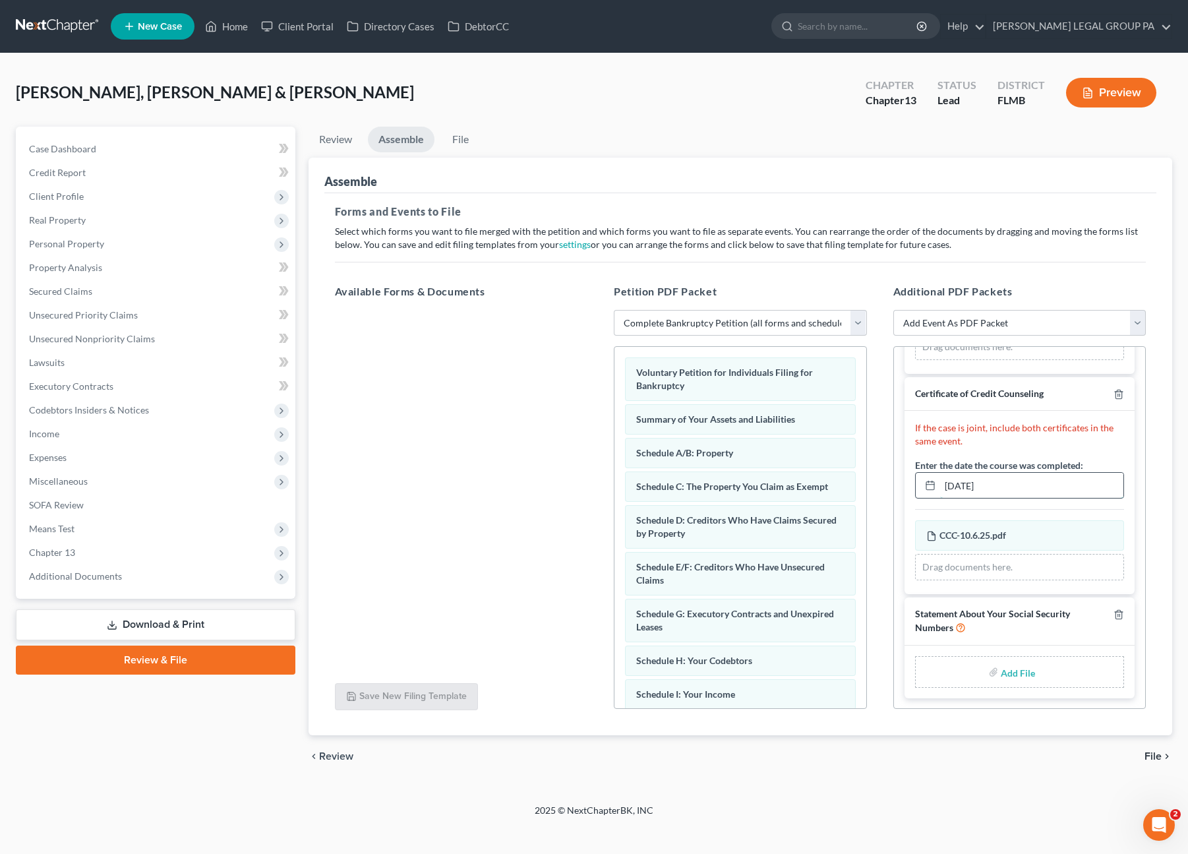
scroll to position [115, 0]
type input "10/06/2025"
type input "C:\fakepath\Form 121 (46).pdf"
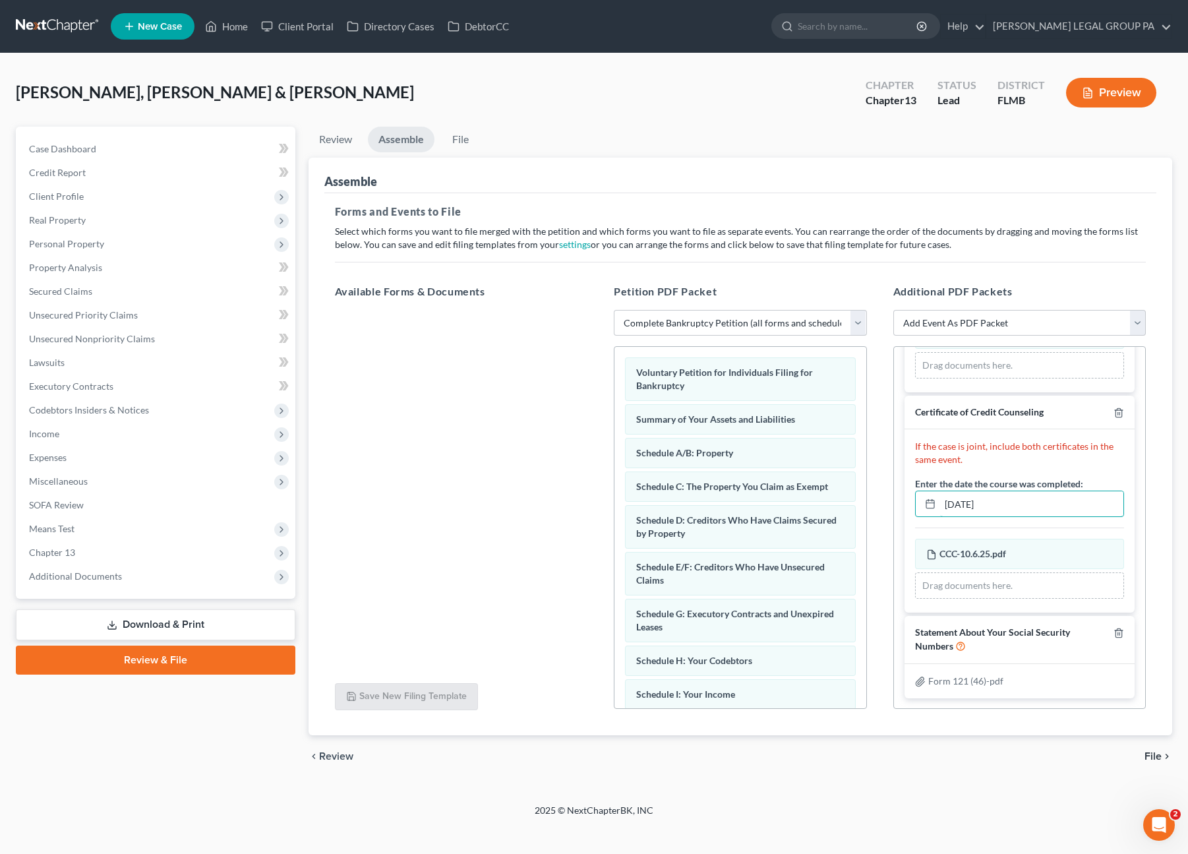
scroll to position [96, 0]
click at [463, 139] on link "File" at bounding box center [461, 140] width 42 height 26
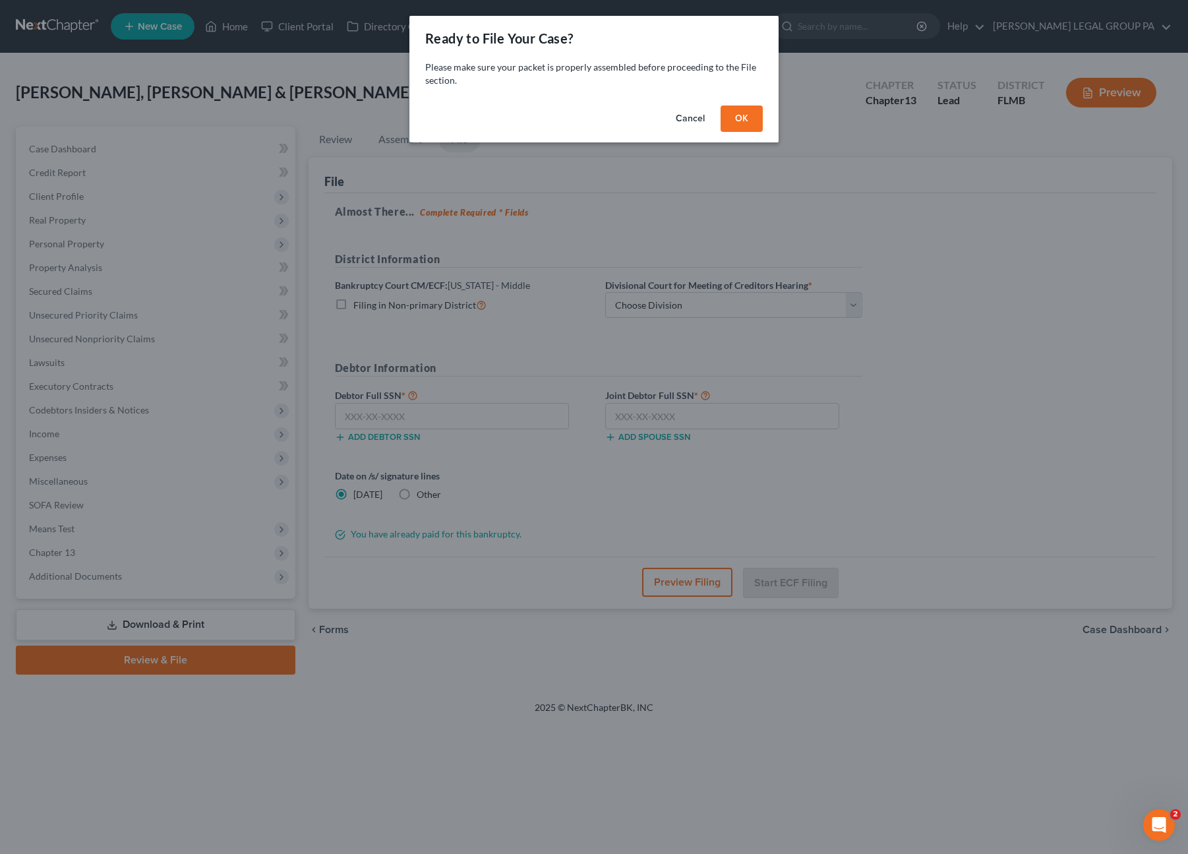
click at [743, 117] on button "OK" at bounding box center [742, 118] width 42 height 26
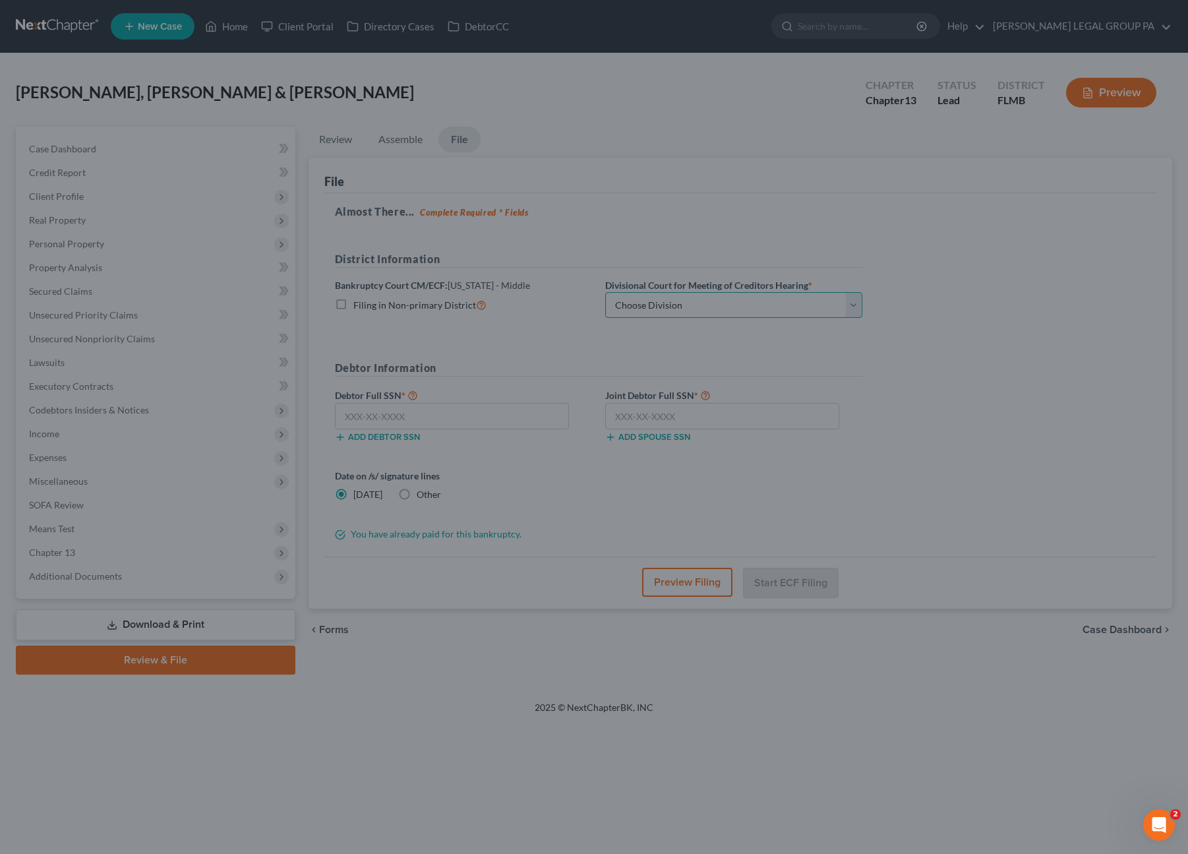
click at [651, 307] on select "Choose Division Fort Myers Jacksonville Orlando Tampa" at bounding box center [733, 305] width 257 height 26
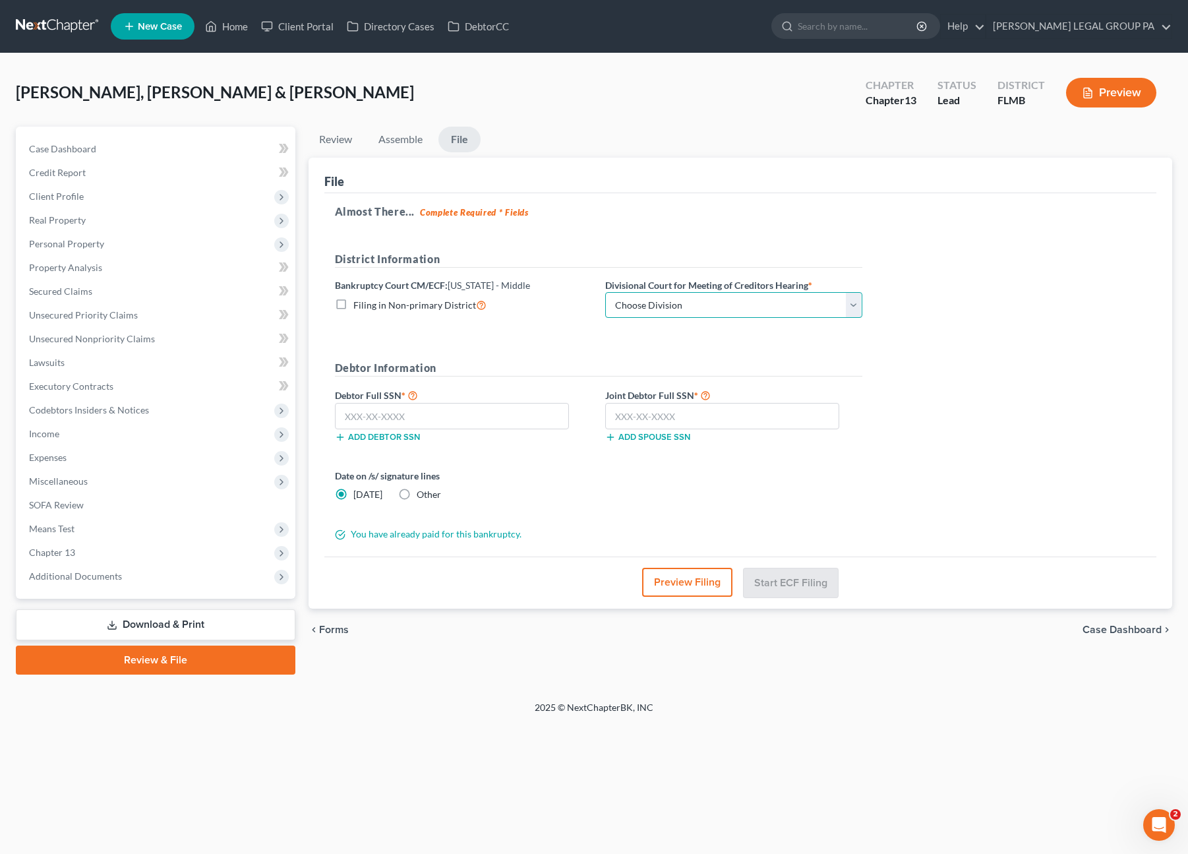
select select "3"
click at [605, 292] on select "Choose Division Fort Myers Jacksonville Orlando Tampa" at bounding box center [733, 305] width 257 height 26
click at [388, 419] on input "text" at bounding box center [452, 416] width 235 height 26
click at [428, 409] on input "text" at bounding box center [452, 416] width 235 height 26
type input "344-70-2728"
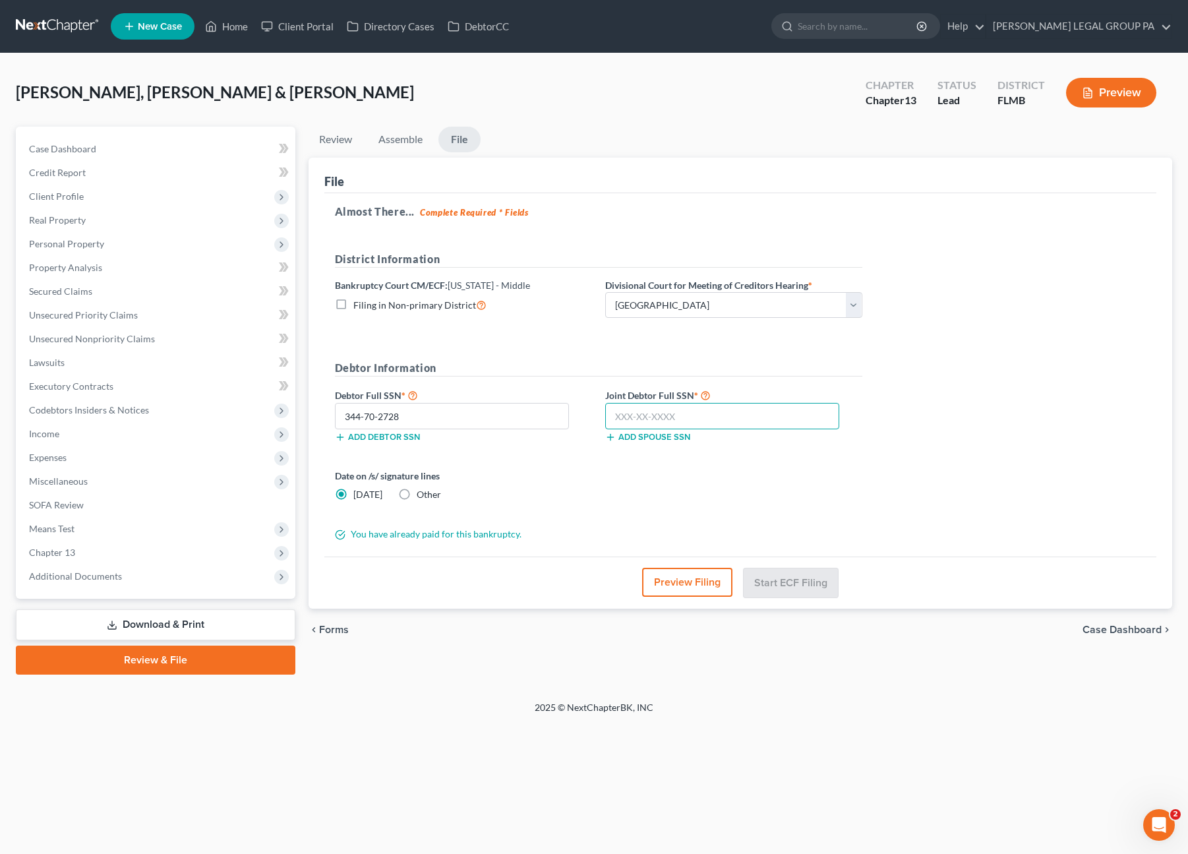
click at [686, 420] on input "text" at bounding box center [722, 416] width 235 height 26
type input "341-64-3325"
click at [533, 351] on form "District Information Bankruptcy Court CM/ECF: Florida - Middle Filing in Non-pr…" at bounding box center [598, 396] width 527 height 290
click at [771, 578] on button "Start ECF Filing" at bounding box center [791, 582] width 94 height 29
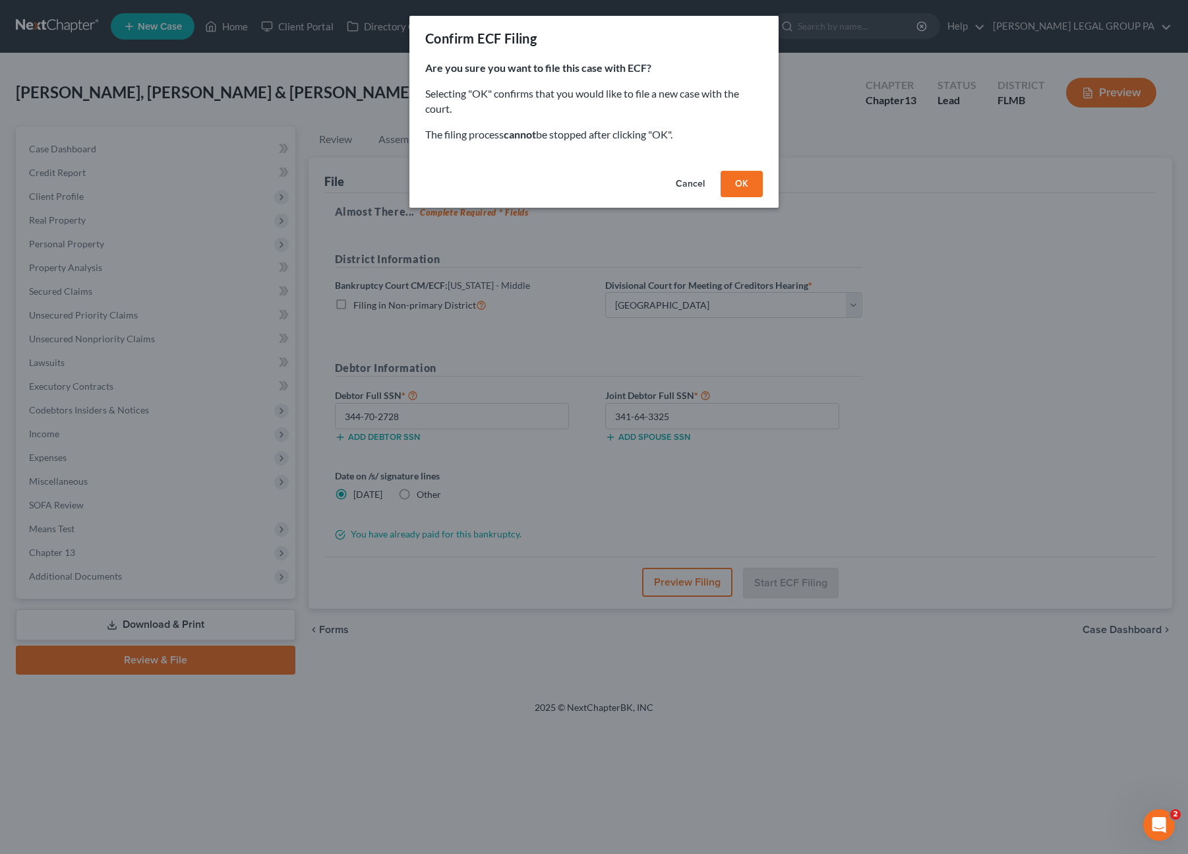
click at [745, 183] on button "OK" at bounding box center [742, 184] width 42 height 26
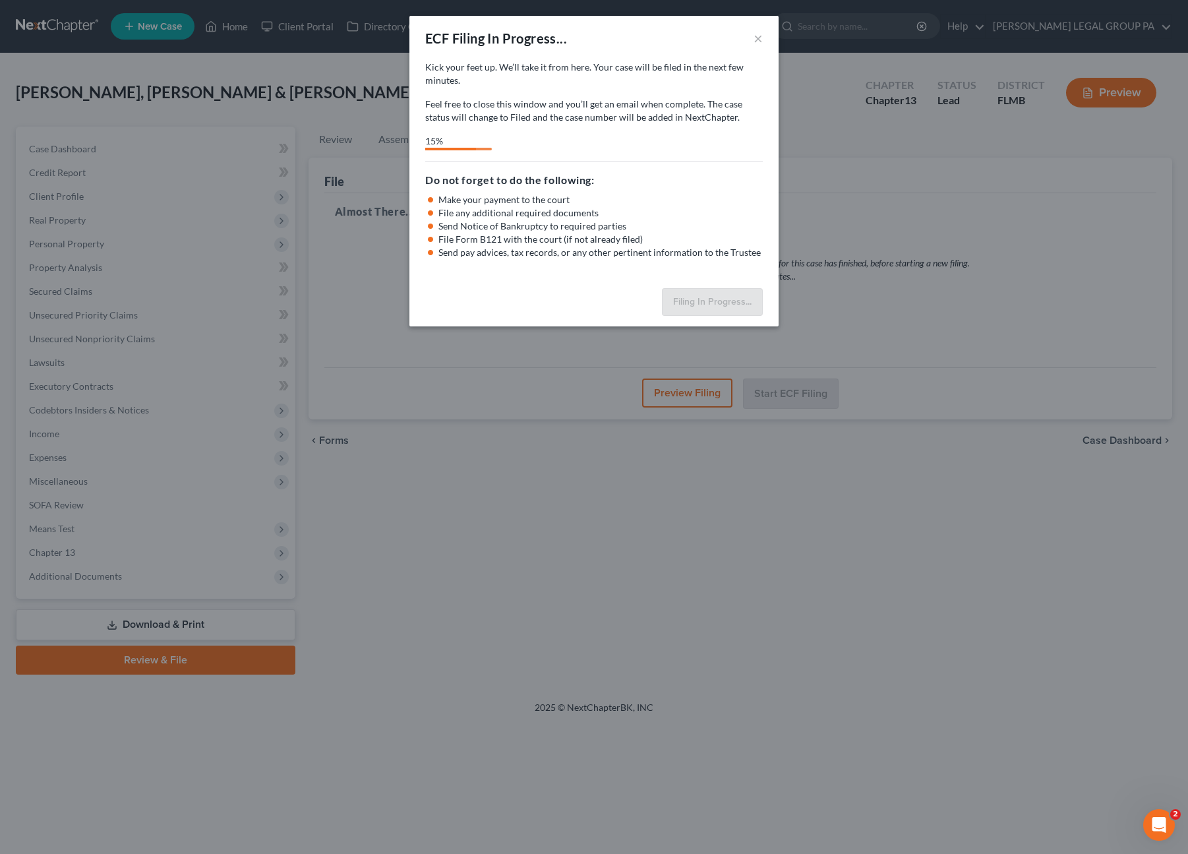
select select "3"
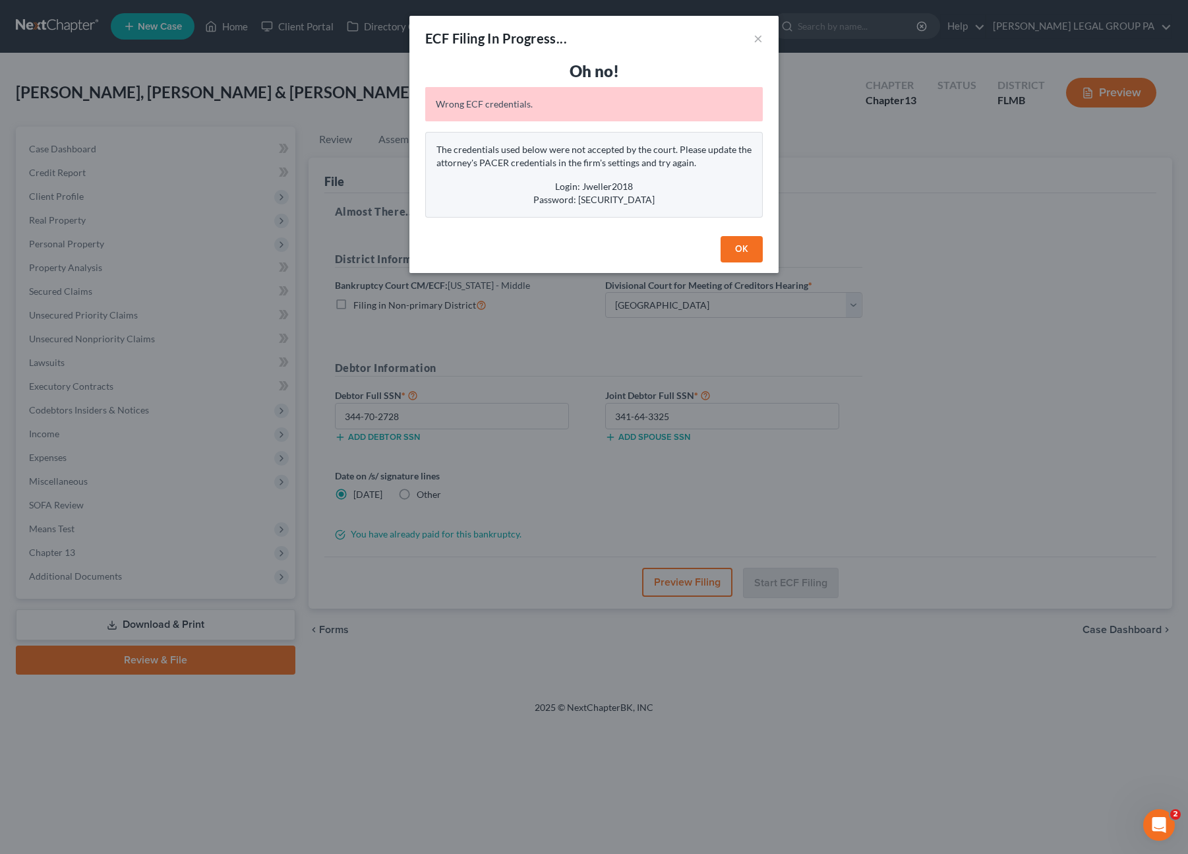
click at [740, 249] on button "OK" at bounding box center [742, 249] width 42 height 26
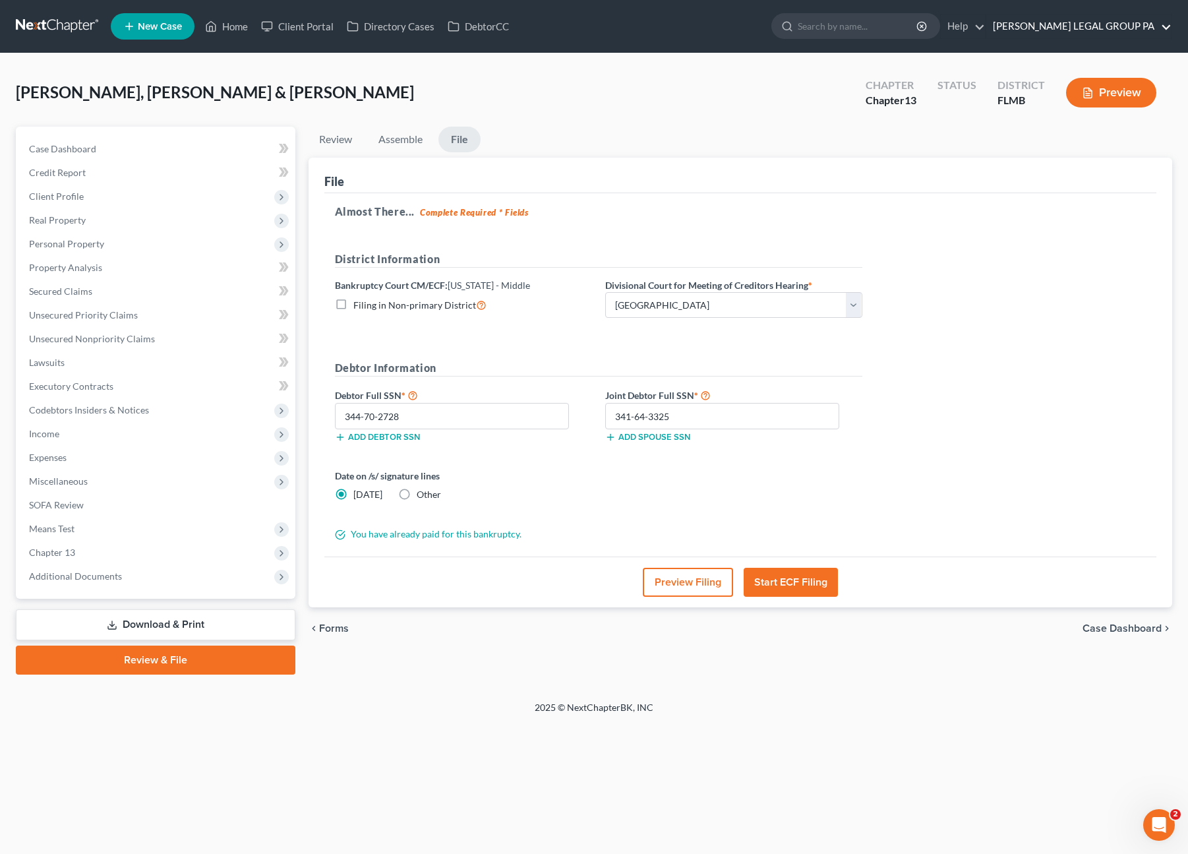
click at [1109, 28] on link "WELLER LEGAL GROUP PA" at bounding box center [1078, 27] width 185 height 24
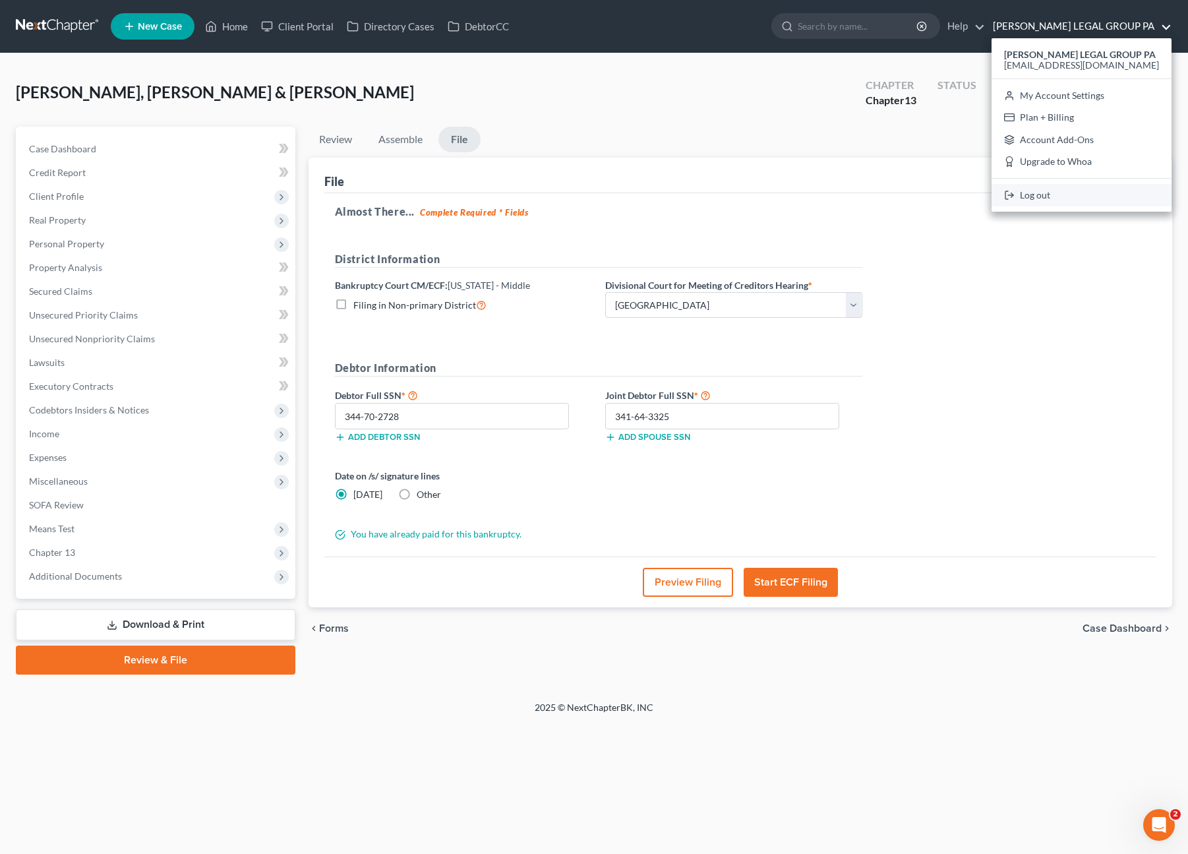
click at [1071, 196] on link "Log out" at bounding box center [1082, 195] width 180 height 22
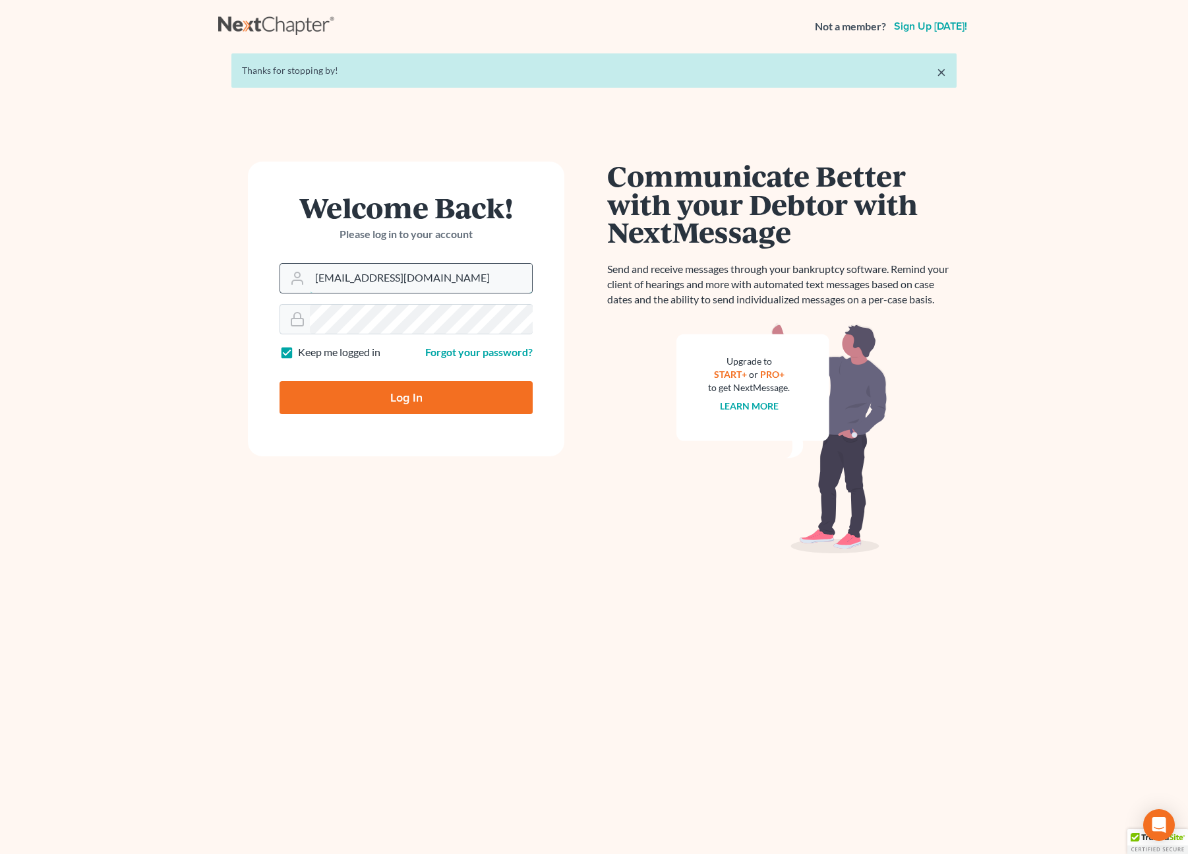
click at [452, 282] on input "Salvarado@wellerlegalgroup.com" at bounding box center [421, 278] width 222 height 29
type input "jweller@wellerlegalgroup.com"
click at [400, 396] on input "Log In" at bounding box center [406, 397] width 253 height 33
type input "Thinking..."
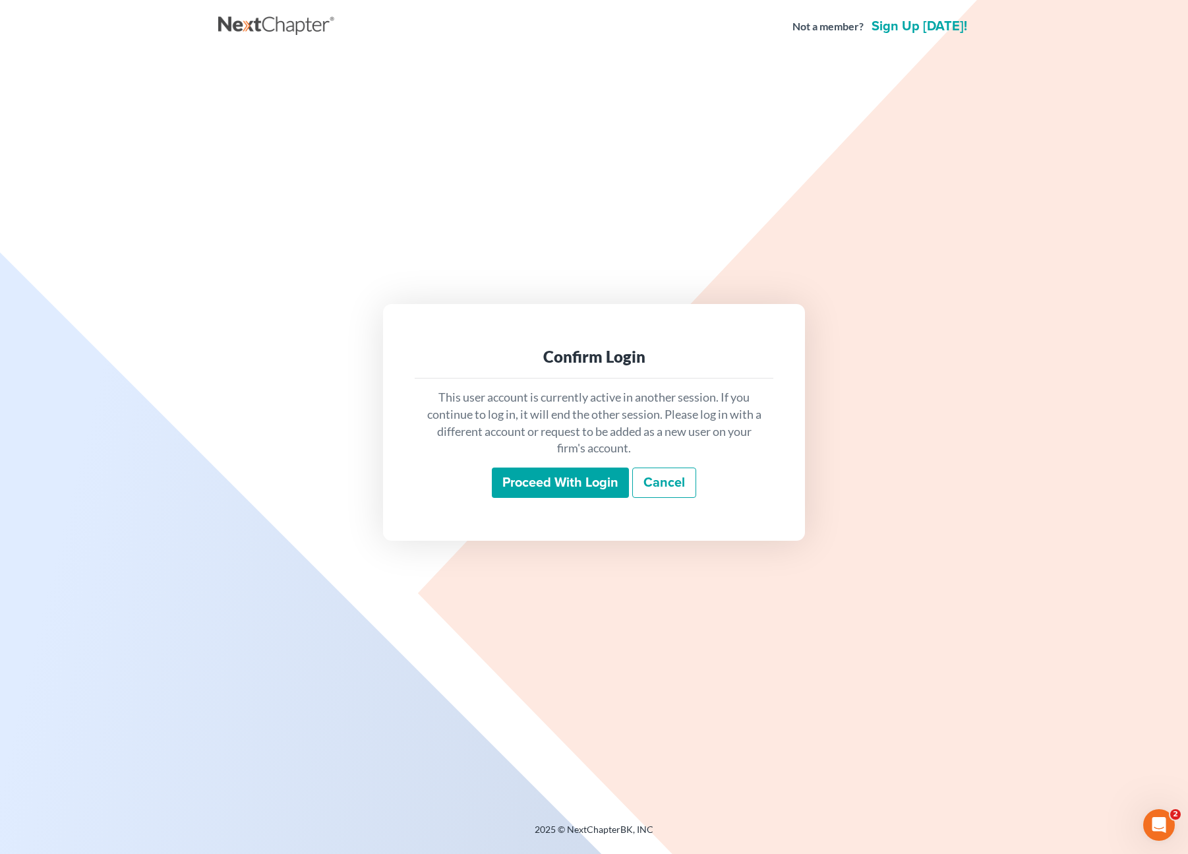
click at [563, 490] on input "Proceed with login" at bounding box center [560, 482] width 137 height 30
